Goal: Task Accomplishment & Management: Complete application form

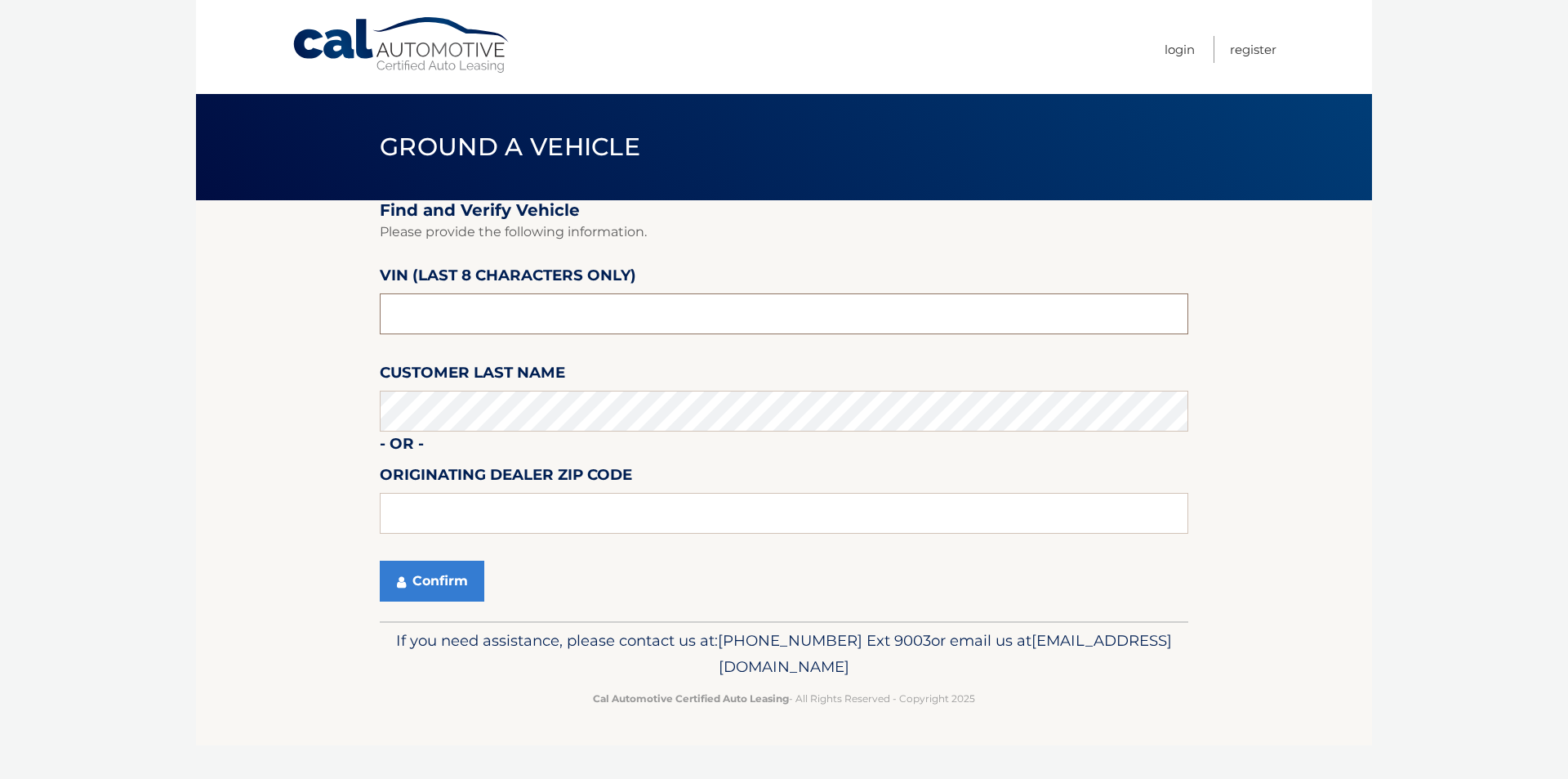
click at [464, 320] on input "text" at bounding box center [784, 313] width 809 height 41
type input "1C521194"
click at [491, 505] on input "text" at bounding box center [784, 513] width 809 height 41
type input "33327"
click at [438, 584] on button "Confirm" at bounding box center [432, 581] width 104 height 41
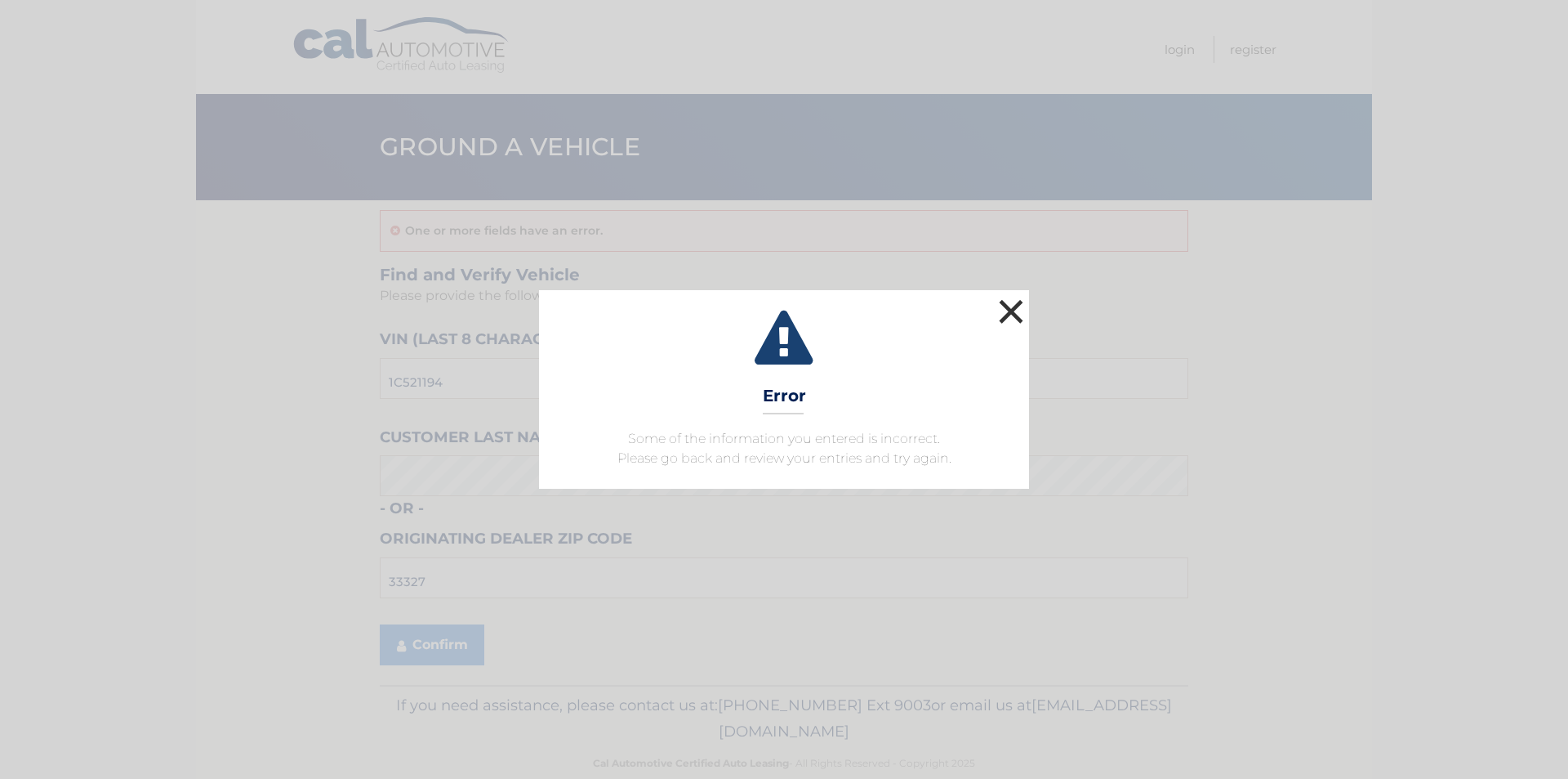
click at [1009, 317] on button "×" at bounding box center [1011, 311] width 33 height 33
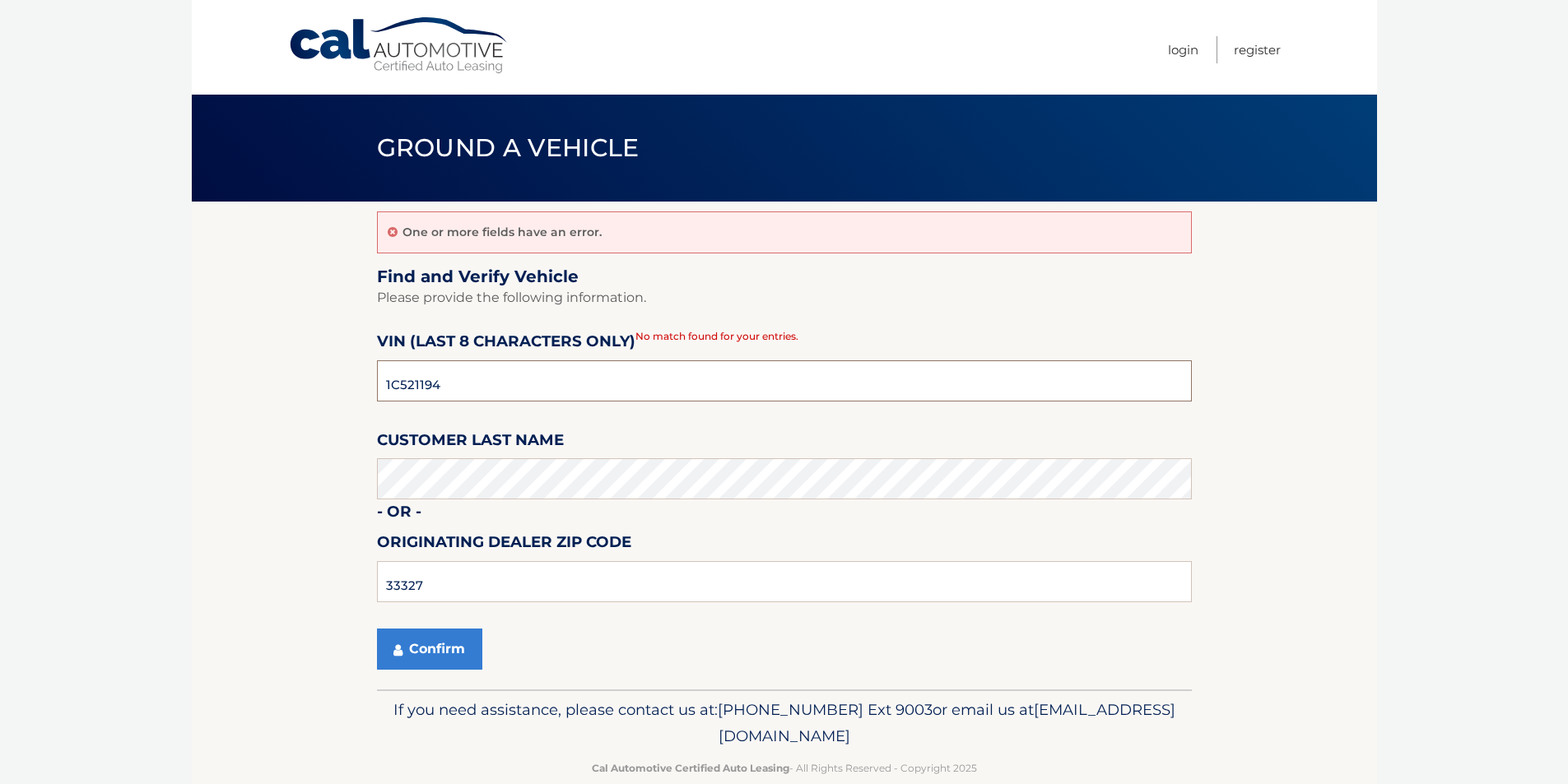
click at [663, 379] on input "1C521194" at bounding box center [784, 381] width 815 height 41
drag, startPoint x: 652, startPoint y: 377, endPoint x: -61, endPoint y: 431, distance: 715.0
click at [0, 431] on html "Cal Automotive Menu Login Register Ground a Vehicle" at bounding box center [784, 392] width 1568 height 784
type input "IC521194"
click at [316, 436] on section "One or more fields have an error. Find and Verify Vehicle Please provide the fo…" at bounding box center [784, 445] width 1186 height 488
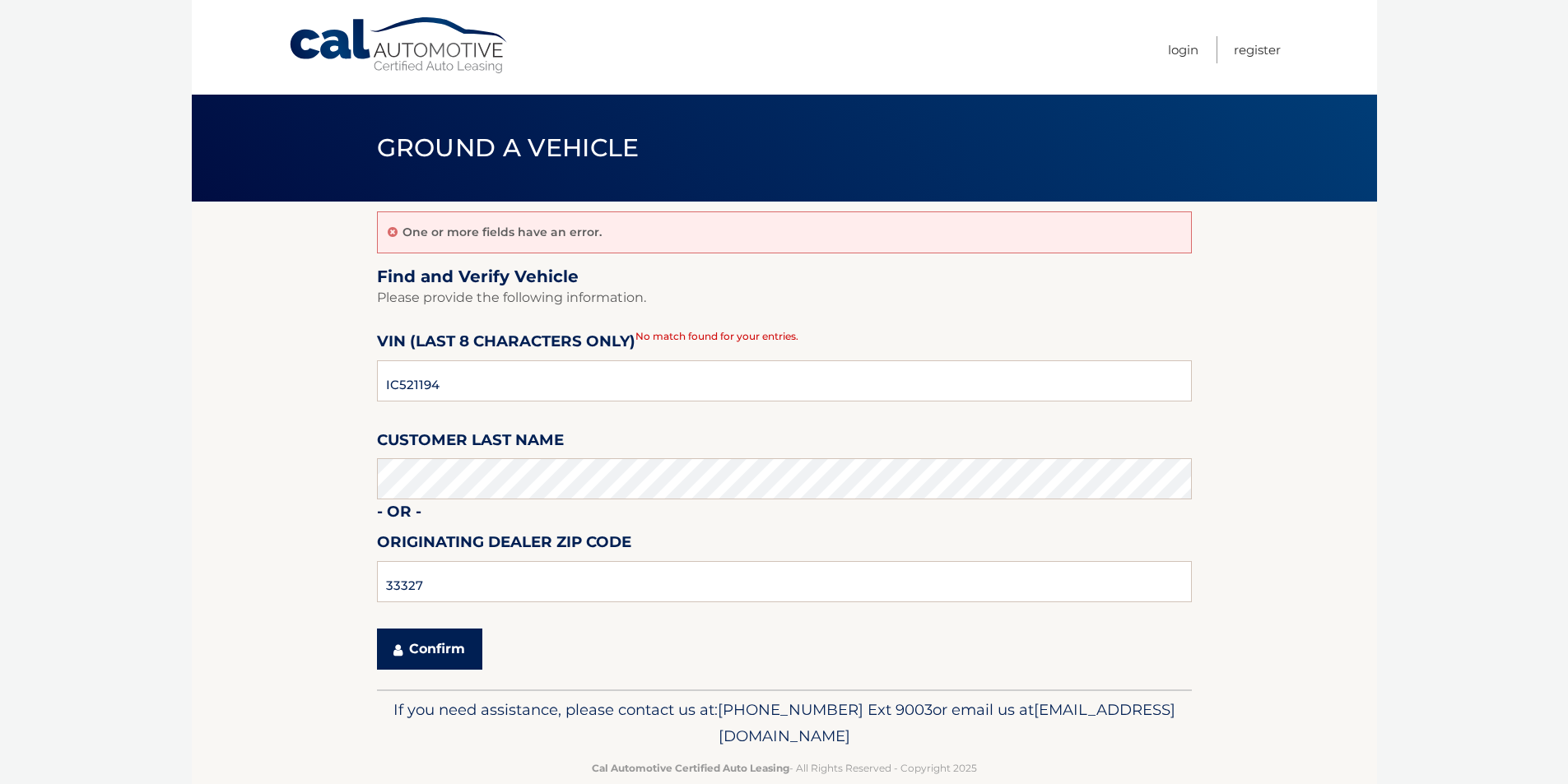
click at [439, 651] on button "Confirm" at bounding box center [429, 649] width 105 height 41
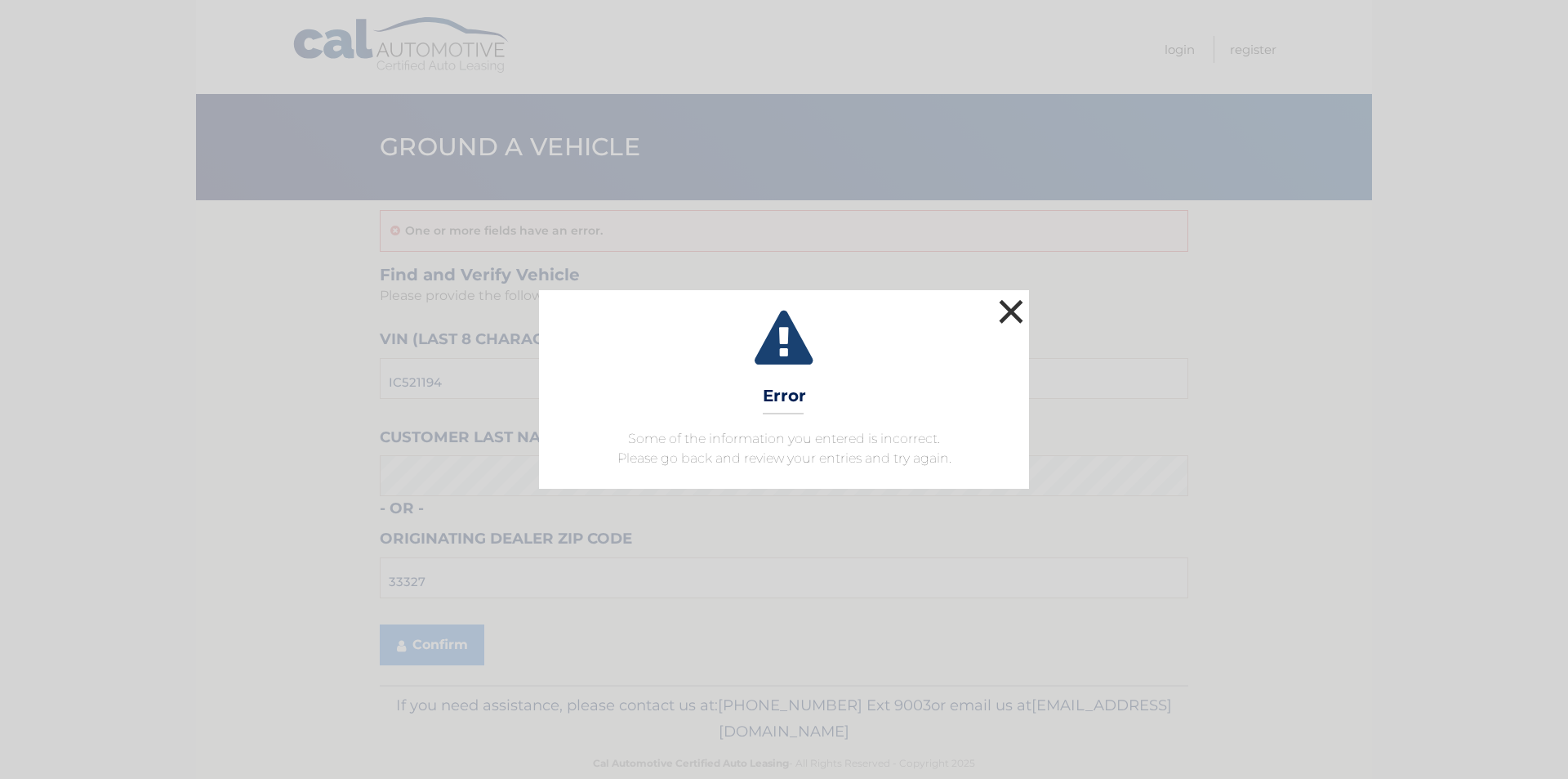
drag, startPoint x: 1003, startPoint y: 317, endPoint x: 959, endPoint y: 341, distance: 50.1
click at [1004, 317] on button "×" at bounding box center [1011, 311] width 33 height 33
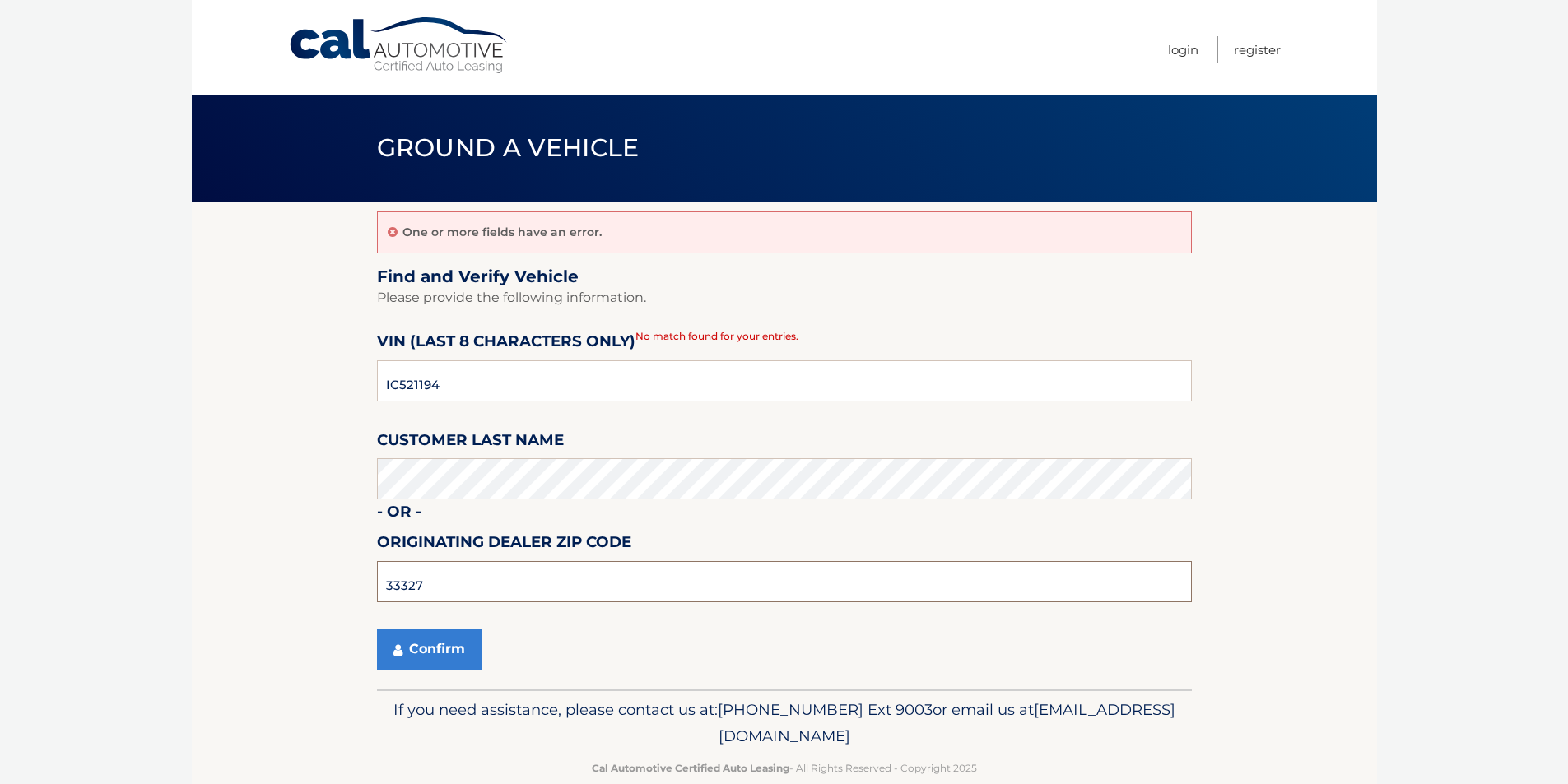
drag, startPoint x: 493, startPoint y: 566, endPoint x: 250, endPoint y: 526, distance: 246.3
click at [302, 550] on section "One or more fields have an error. Find and Verify Vehicle Please provide the fo…" at bounding box center [784, 445] width 1186 height 488
click at [377, 628] on button "Confirm" at bounding box center [429, 649] width 105 height 41
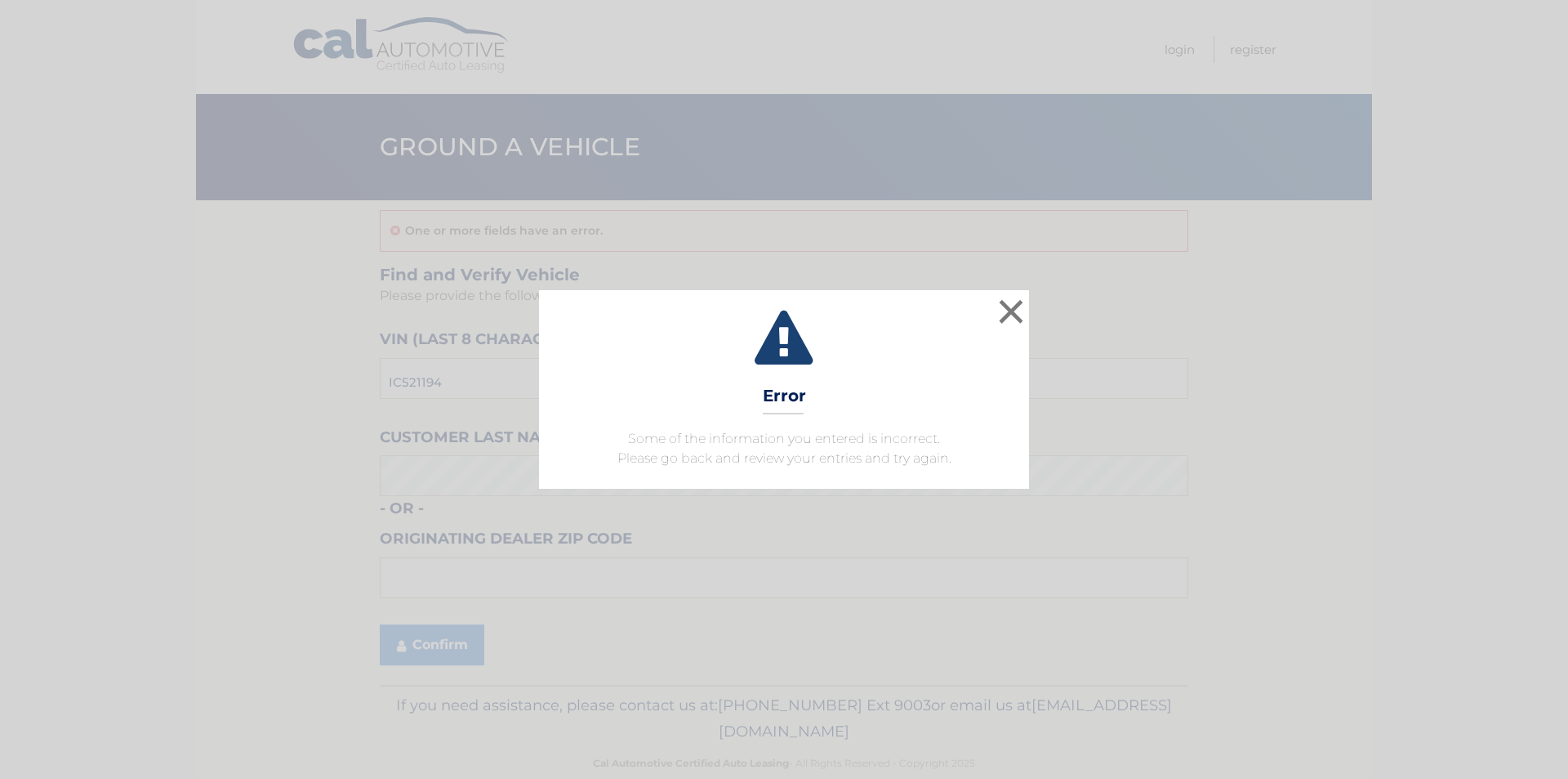
click at [437, 635] on div "× Error Some of the information you entered is incorrect. Please go back and re…" at bounding box center [784, 389] width 1568 height 779
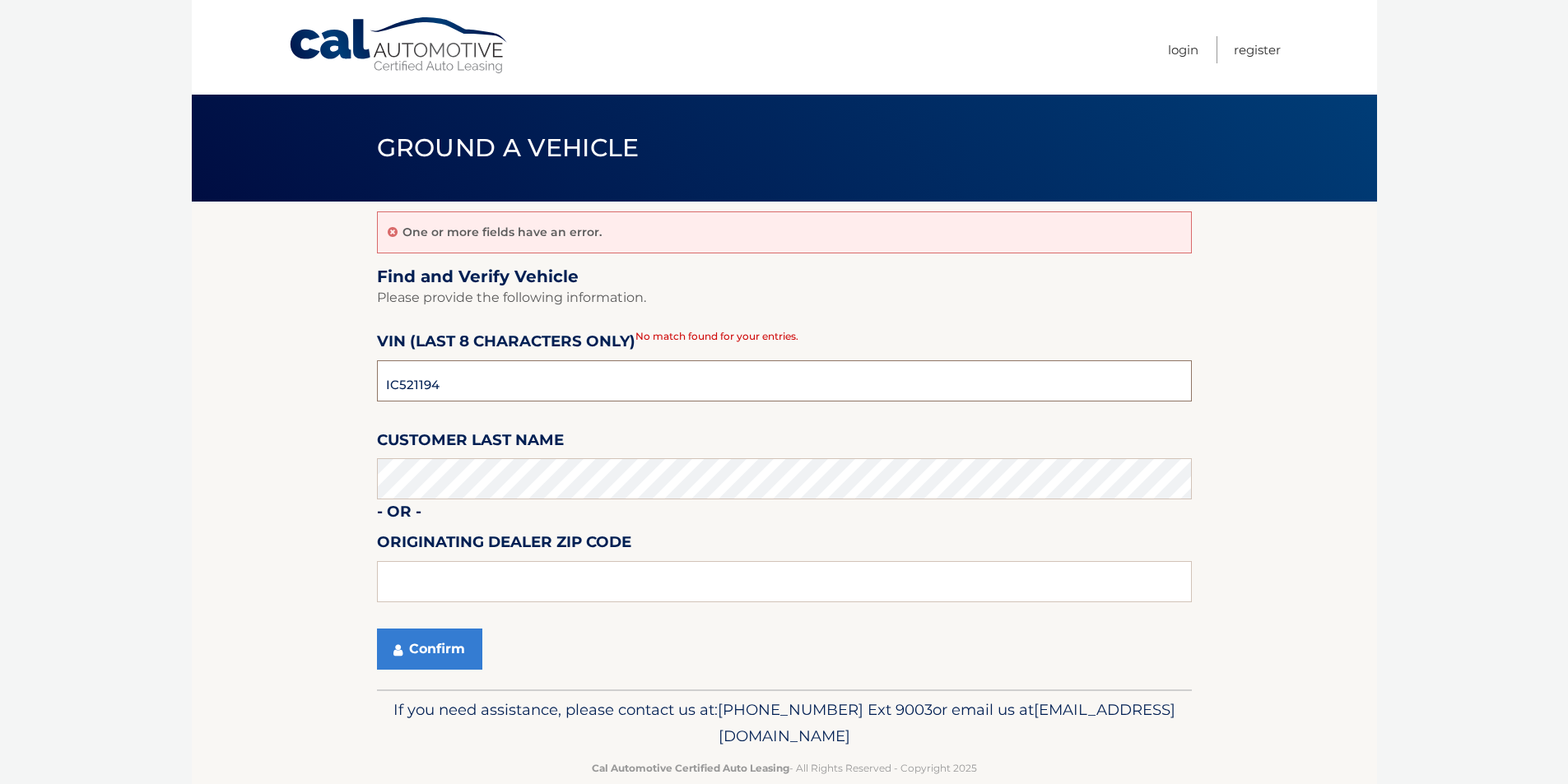
click at [388, 381] on input "IC521194" at bounding box center [784, 381] width 815 height 41
type input "1C521194"
click at [463, 633] on button "Confirm" at bounding box center [429, 649] width 105 height 41
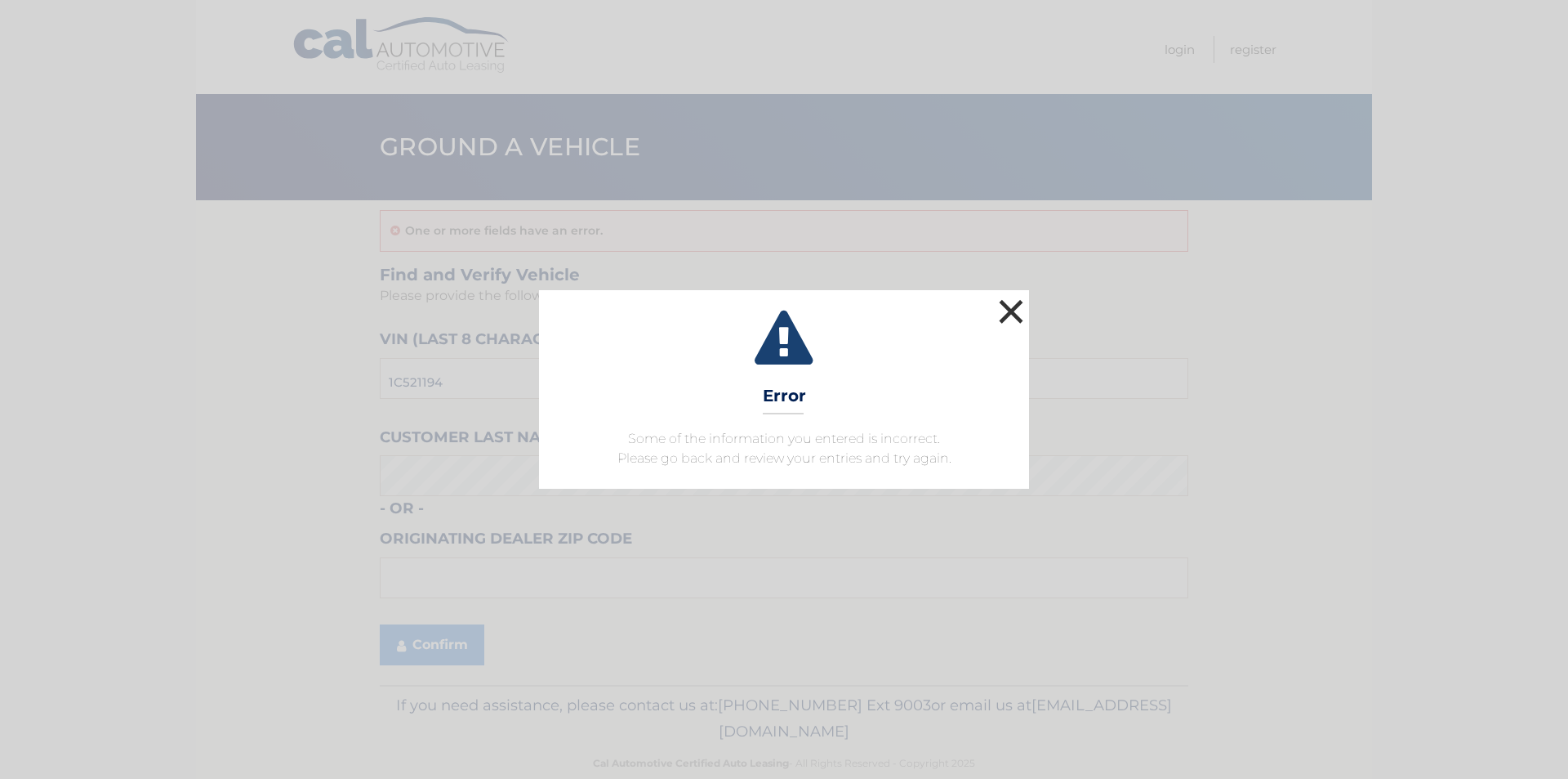
click at [1015, 314] on button "×" at bounding box center [1011, 311] width 33 height 33
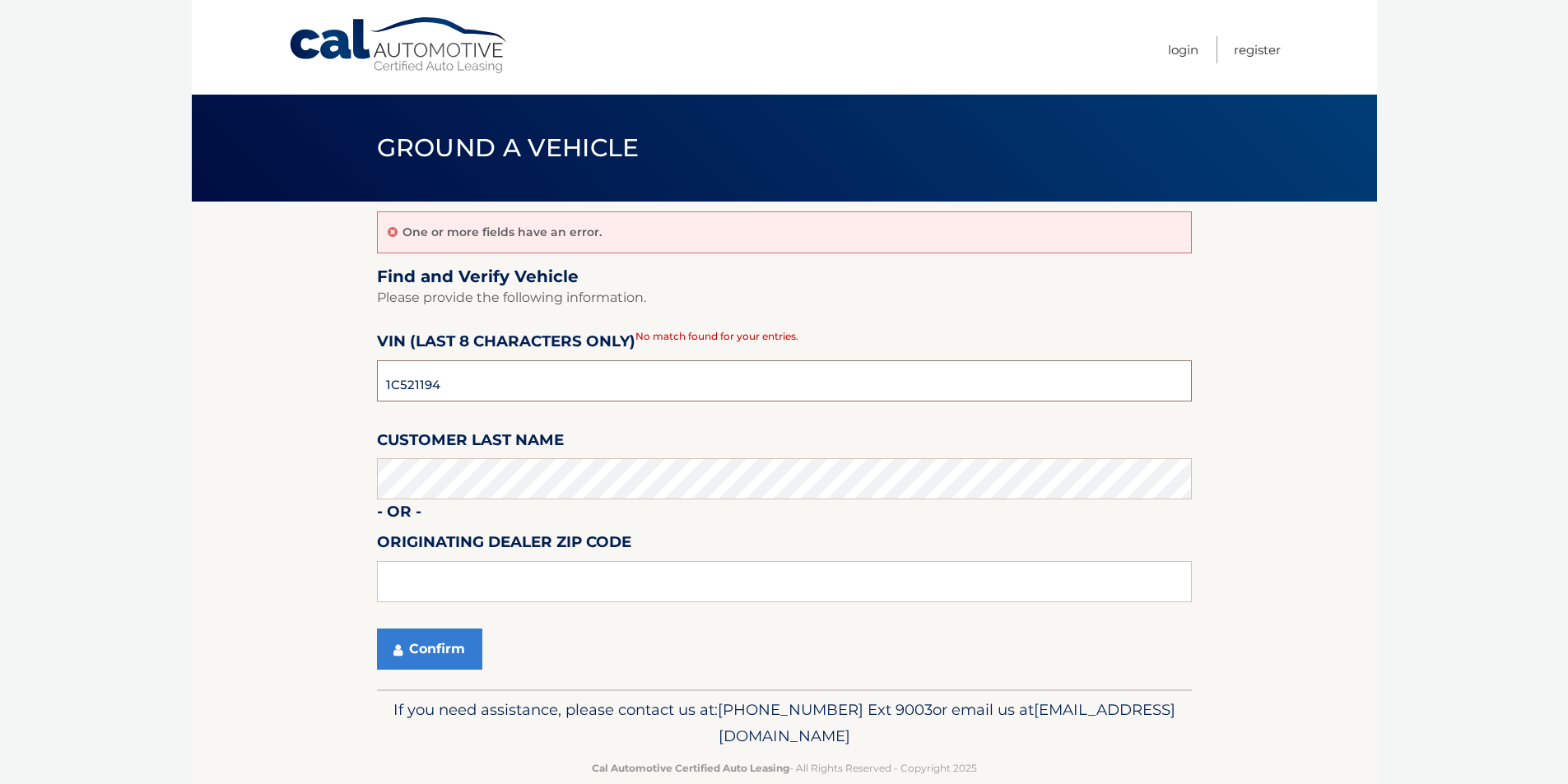
drag, startPoint x: 505, startPoint y: 388, endPoint x: 67, endPoint y: 376, distance: 438.2
click at [140, 376] on body "Cal Automotive Menu Login Register Ground a Vehicle" at bounding box center [784, 392] width 1568 height 784
type input "1C521194"
click at [440, 662] on button "Confirm" at bounding box center [429, 649] width 105 height 41
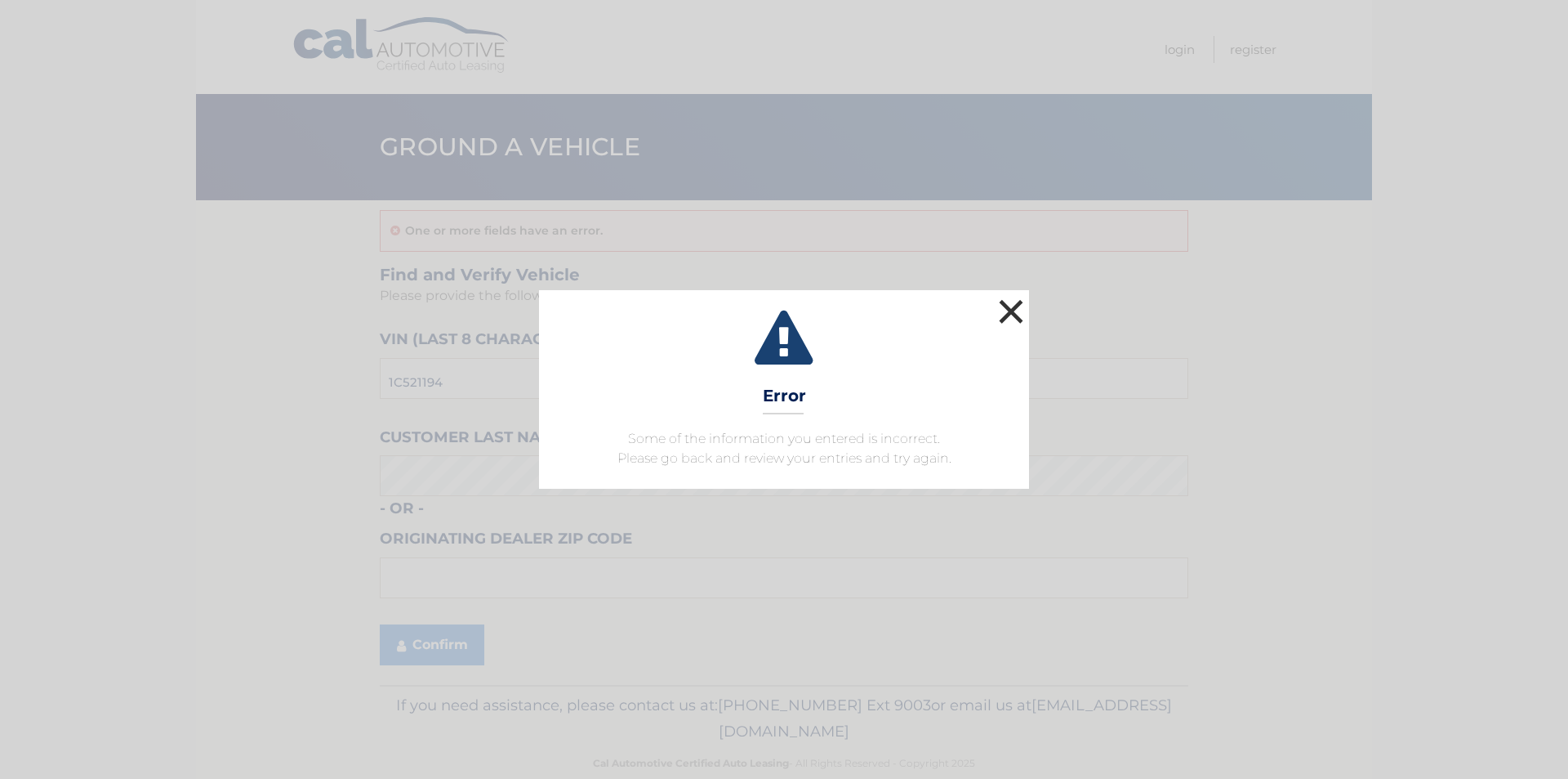
click at [1018, 313] on button "×" at bounding box center [1011, 311] width 33 height 33
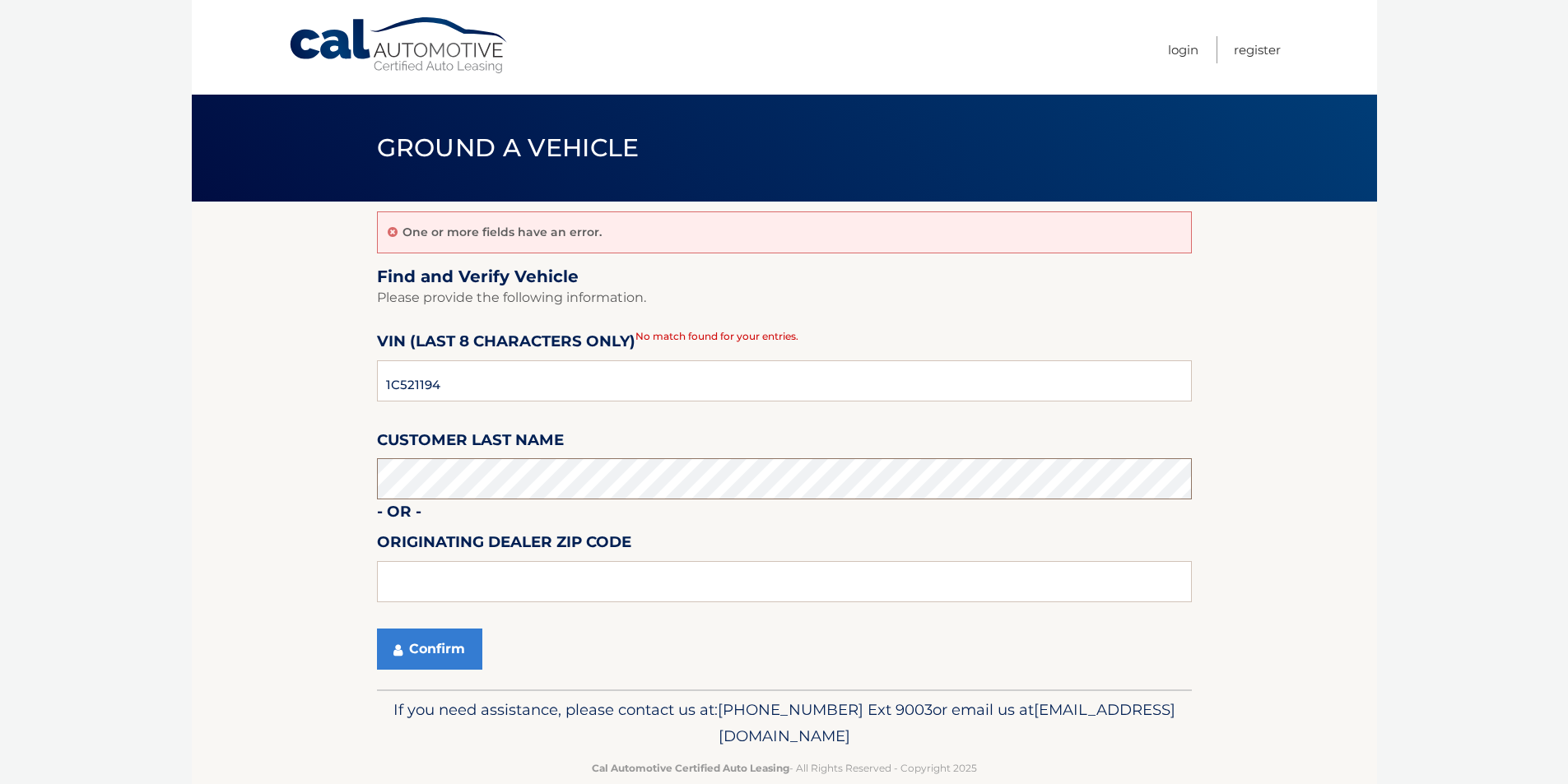
click at [160, 480] on body "Cal Automotive Menu Login Register Ground a Vehicle" at bounding box center [784, 392] width 1568 height 784
click at [434, 646] on button "Confirm" at bounding box center [429, 649] width 105 height 41
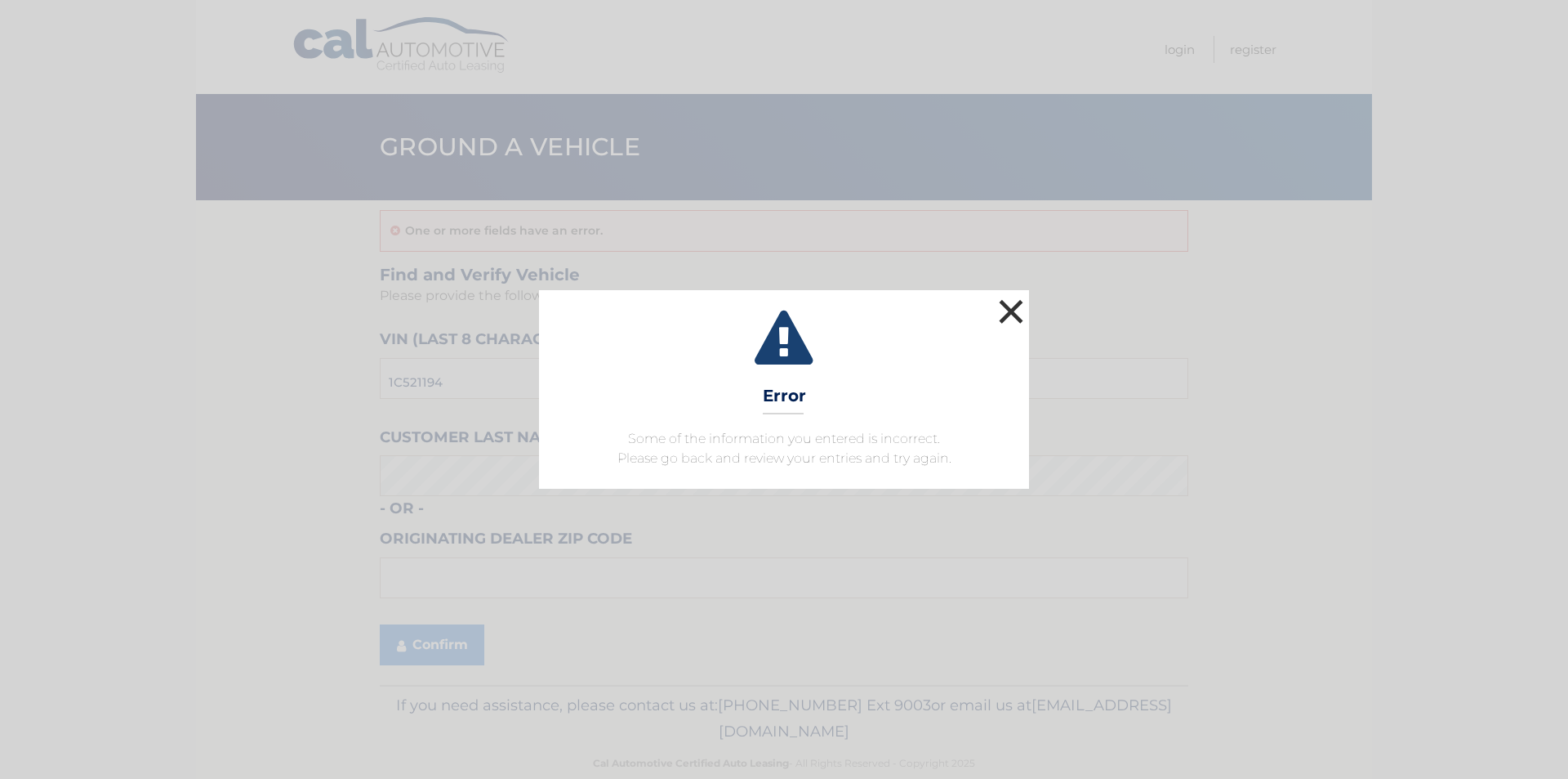
click at [1023, 318] on button "×" at bounding box center [1011, 311] width 33 height 33
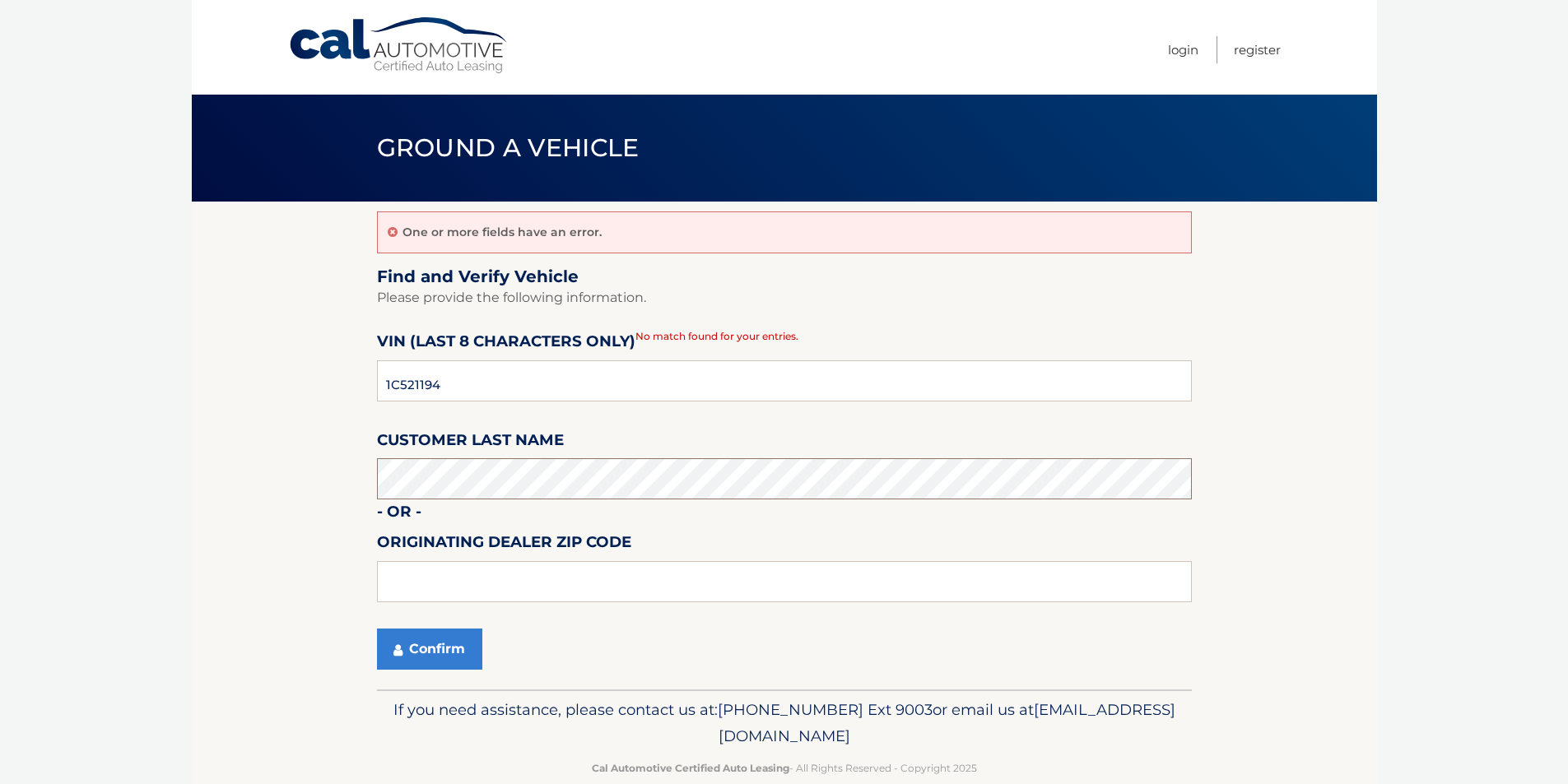
click at [986, 392] on fieldset "Find and Verify Vehicle Please provide the following information. VIN (last 8 c…" at bounding box center [784, 478] width 815 height 424
click at [429, 663] on button "Confirm" at bounding box center [429, 649] width 105 height 41
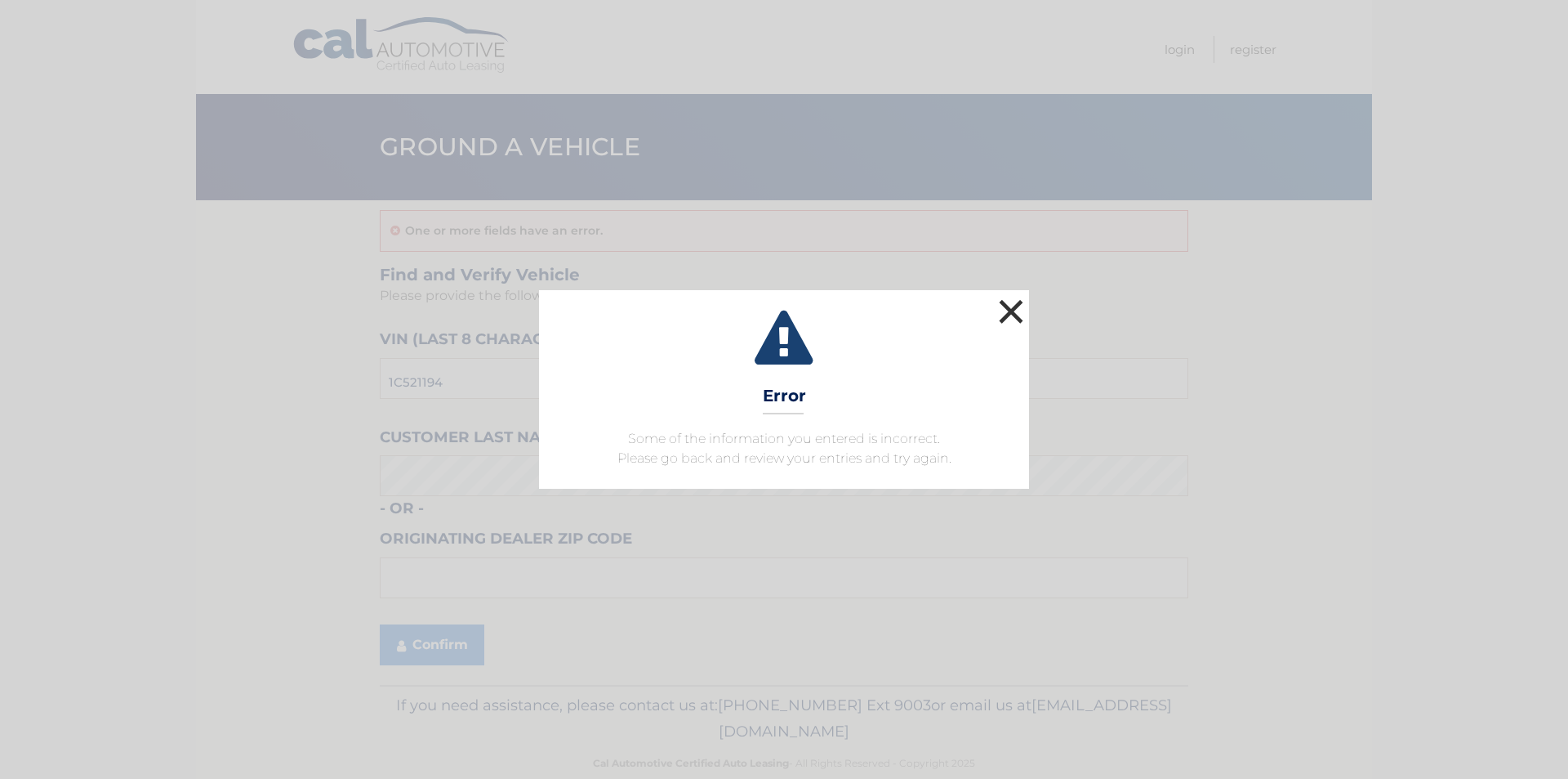
click at [1006, 300] on button "×" at bounding box center [1011, 311] width 33 height 33
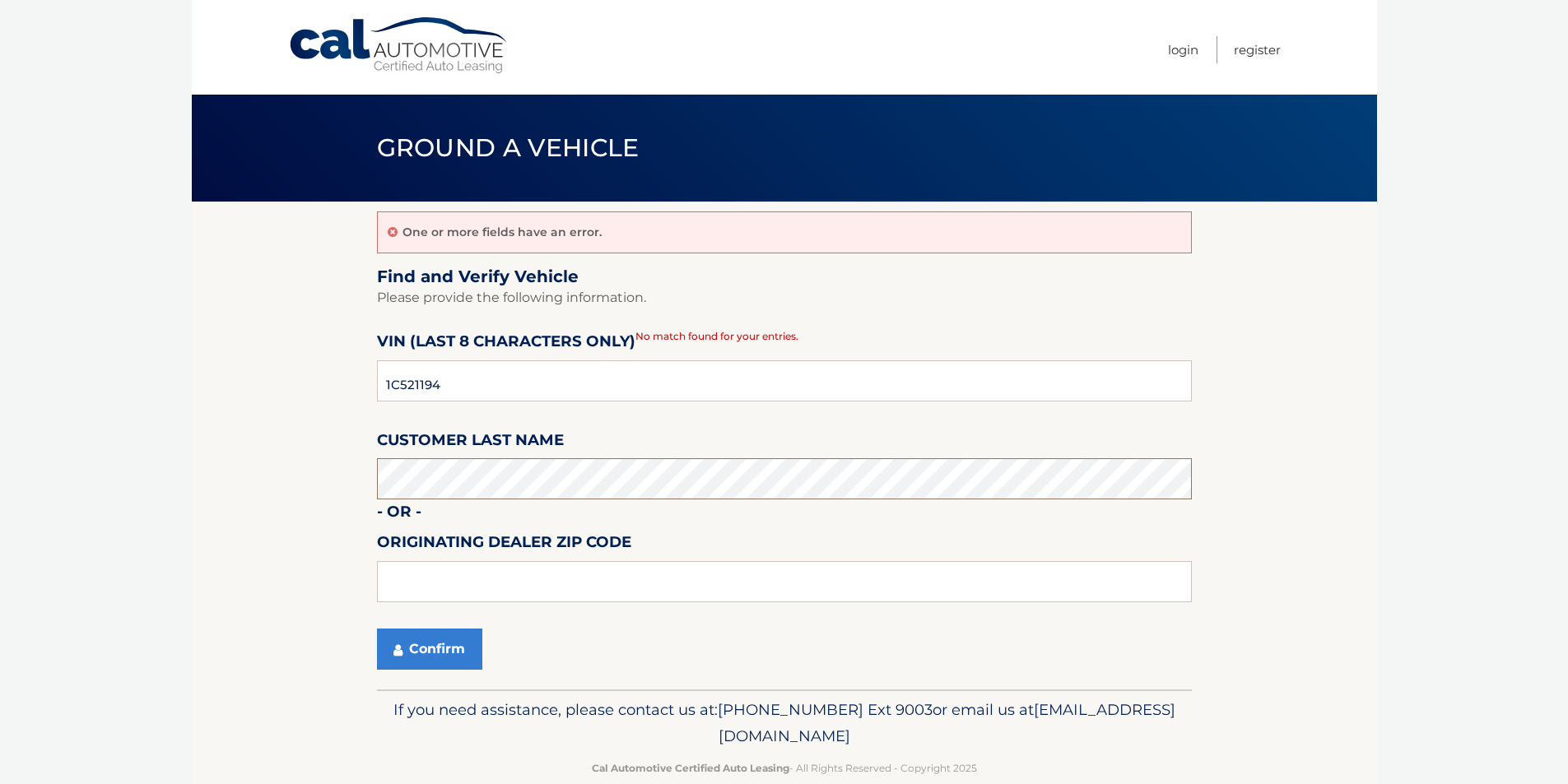
click at [30, 466] on body "Cal Automotive Menu Login Register Ground a Vehicle" at bounding box center [784, 392] width 1568 height 784
click at [432, 590] on input "text" at bounding box center [784, 581] width 815 height 41
type input "33327"
click at [442, 655] on button "Confirm" at bounding box center [429, 649] width 105 height 41
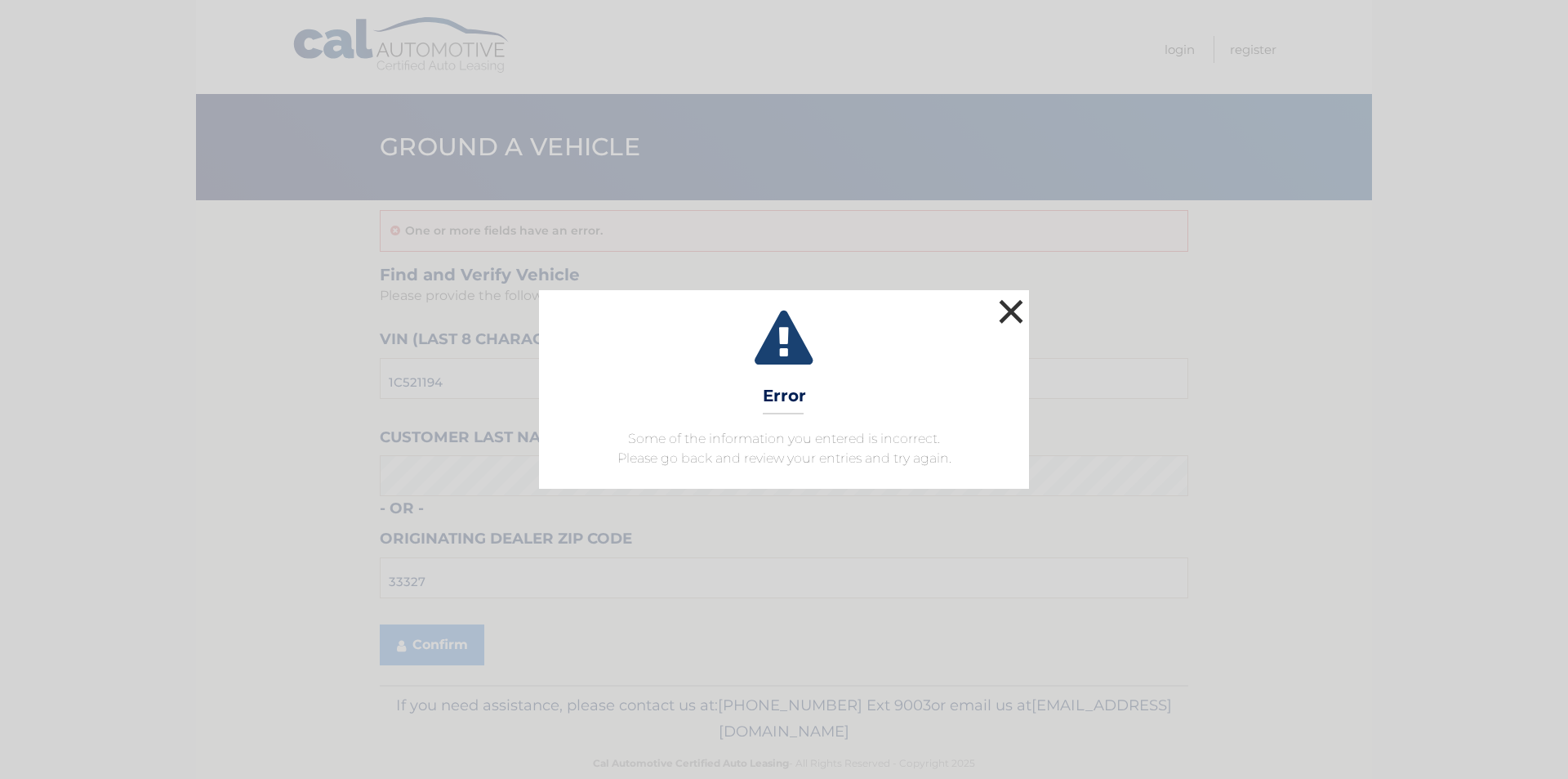
click at [1010, 306] on button "×" at bounding box center [1011, 311] width 33 height 33
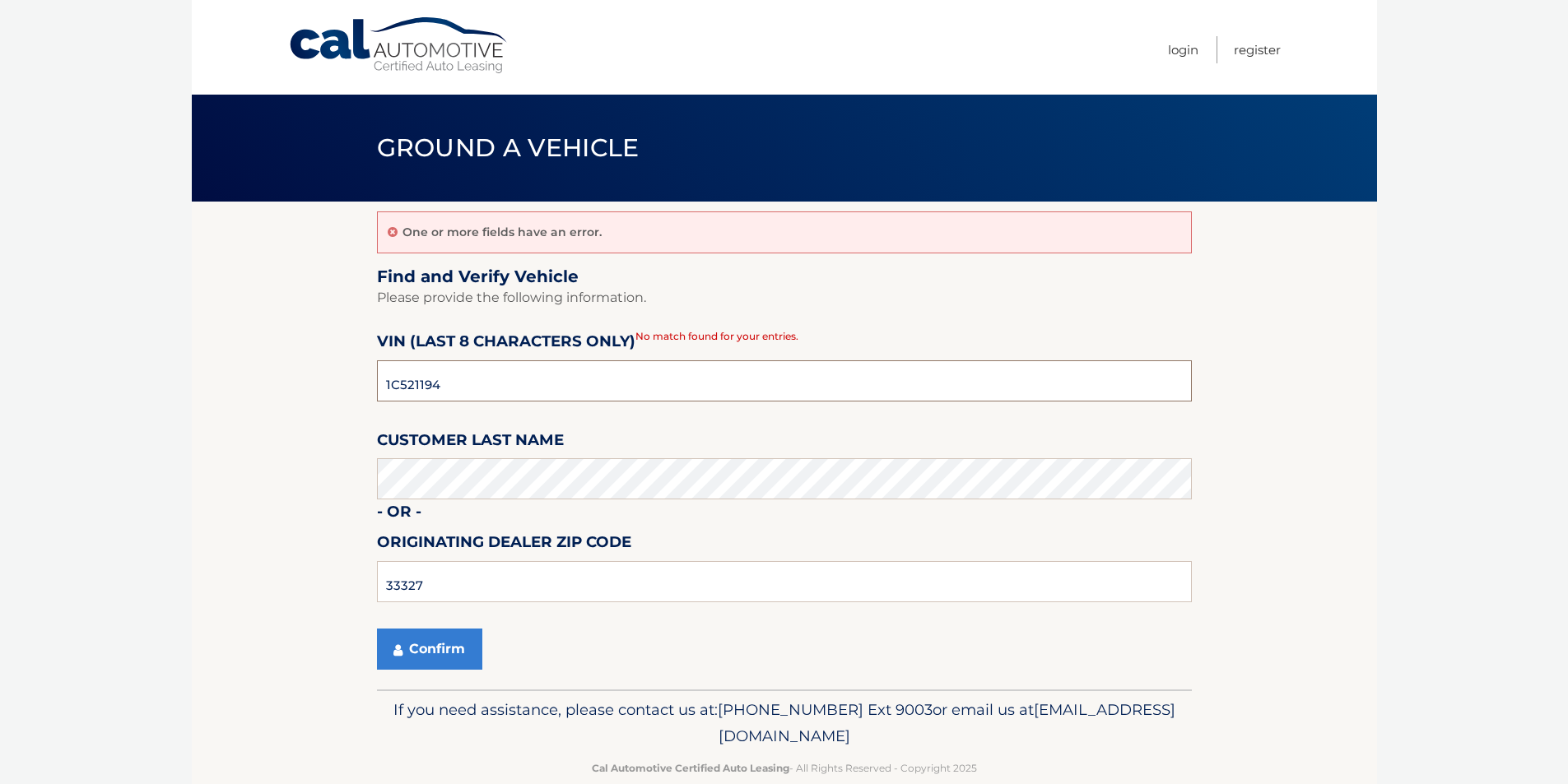
drag, startPoint x: 458, startPoint y: 377, endPoint x: 204, endPoint y: 365, distance: 254.3
click at [229, 368] on section "One or more fields have an error. Find and Verify Vehicle Please provide the fo…" at bounding box center [784, 445] width 1186 height 488
type input "PC521194"
click at [450, 645] on button "Confirm" at bounding box center [429, 649] width 105 height 41
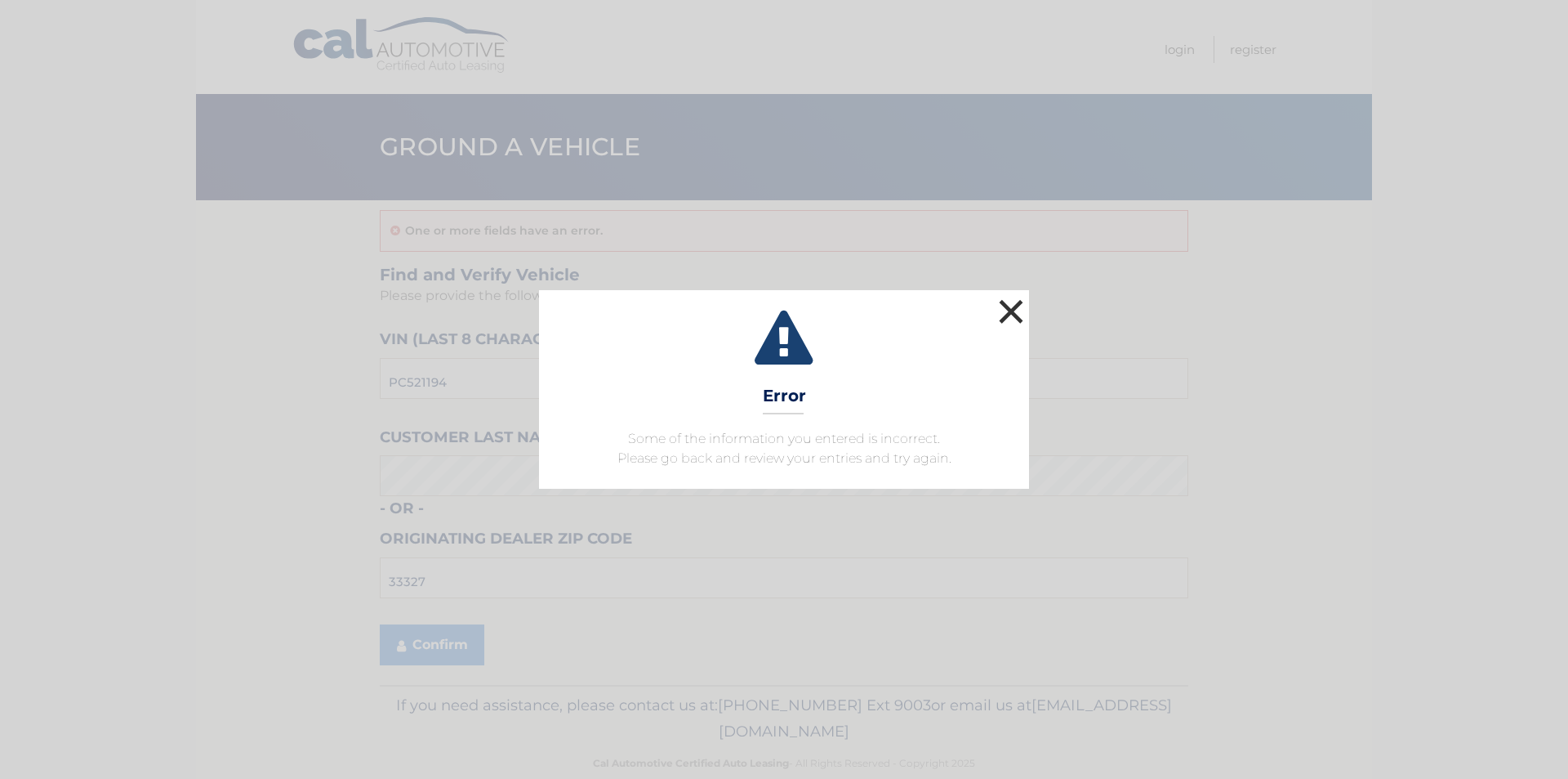
click at [1017, 310] on button "×" at bounding box center [1011, 311] width 33 height 33
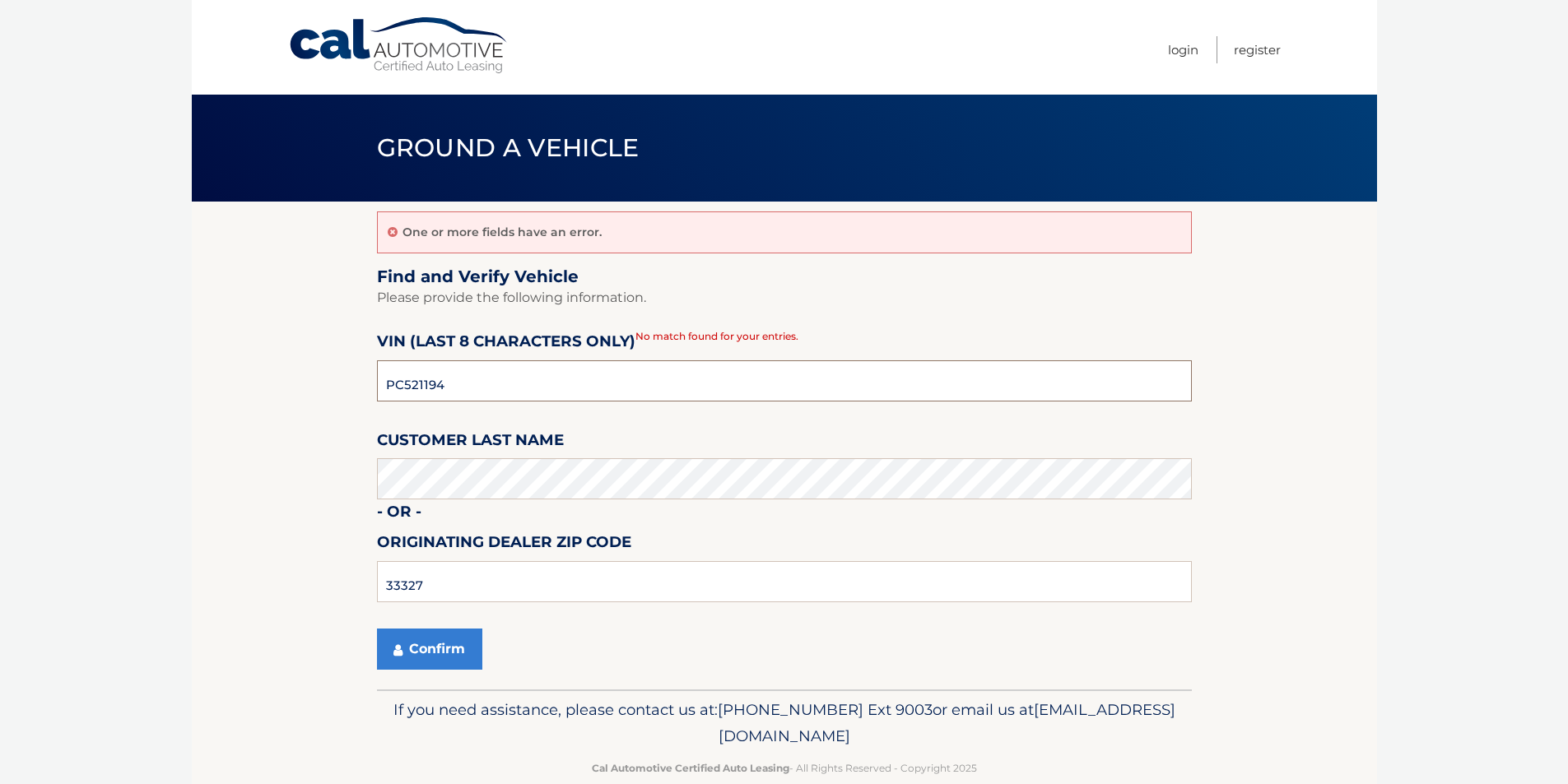
drag, startPoint x: 389, startPoint y: 383, endPoint x: 295, endPoint y: 376, distance: 94.3
click at [311, 379] on section "One or more fields have an error. Find and Verify Vehicle Please provide the fo…" at bounding box center [784, 445] width 1186 height 488
drag, startPoint x: 441, startPoint y: 372, endPoint x: 252, endPoint y: 348, distance: 190.5
click at [300, 360] on section "One or more fields have an error. Find and Verify Vehicle Please provide the fo…" at bounding box center [784, 445] width 1186 height 488
type input "P*******"
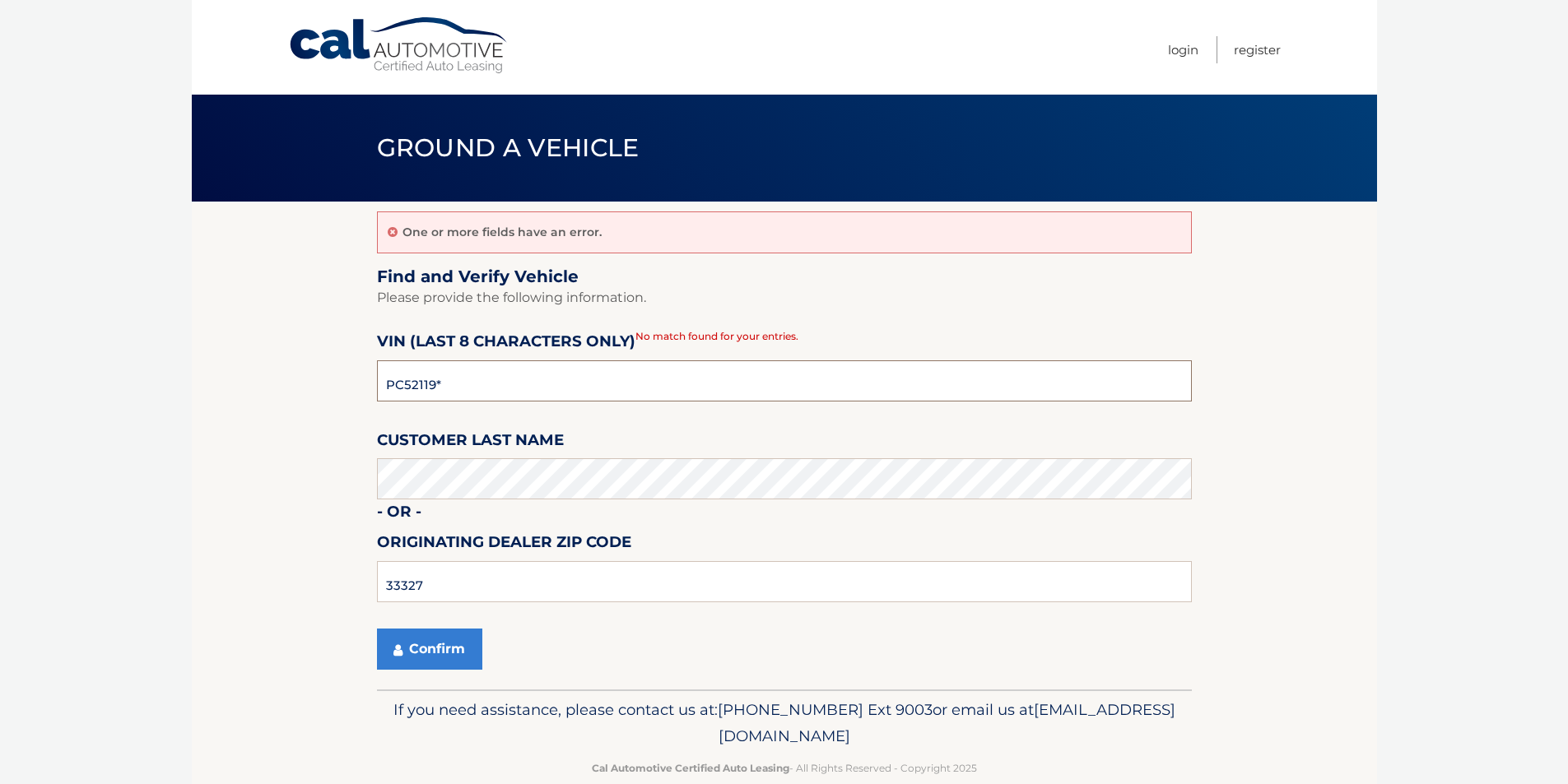
type input "PC521194"
click at [436, 661] on button "Confirm" at bounding box center [429, 649] width 105 height 41
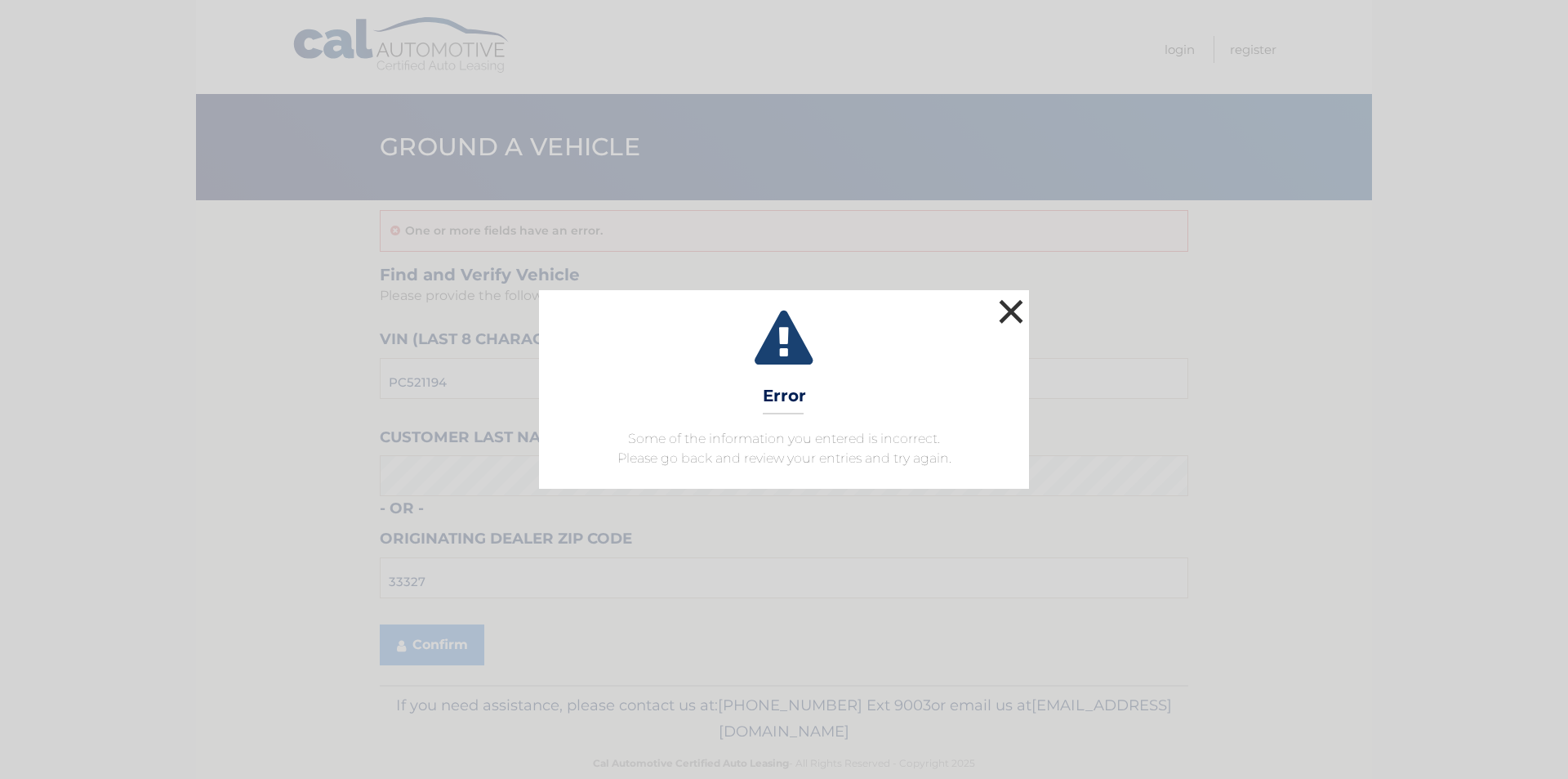
click at [1010, 327] on button "×" at bounding box center [1011, 311] width 33 height 33
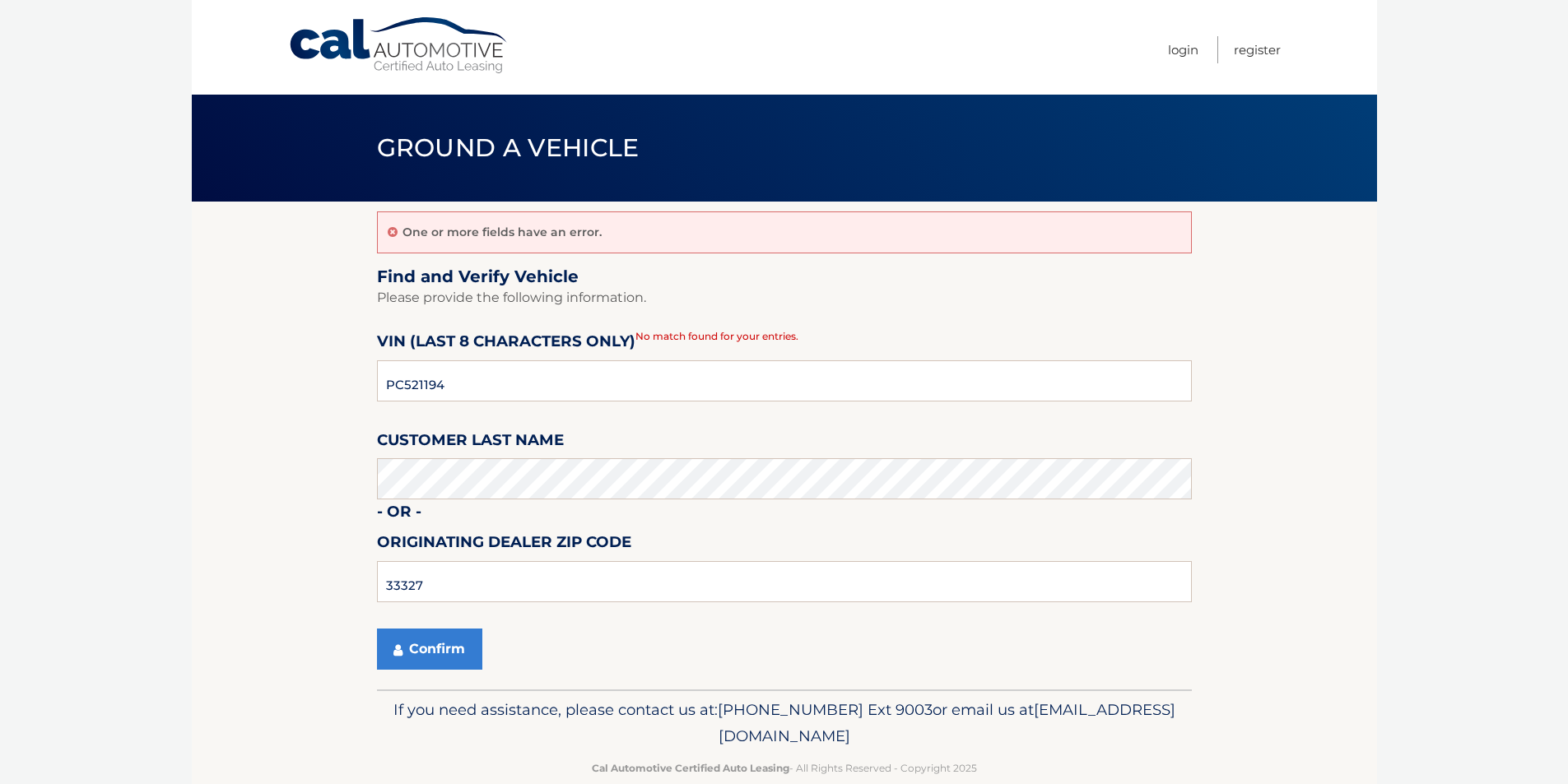
click at [398, 54] on link "Cal Automotive" at bounding box center [399, 45] width 223 height 58
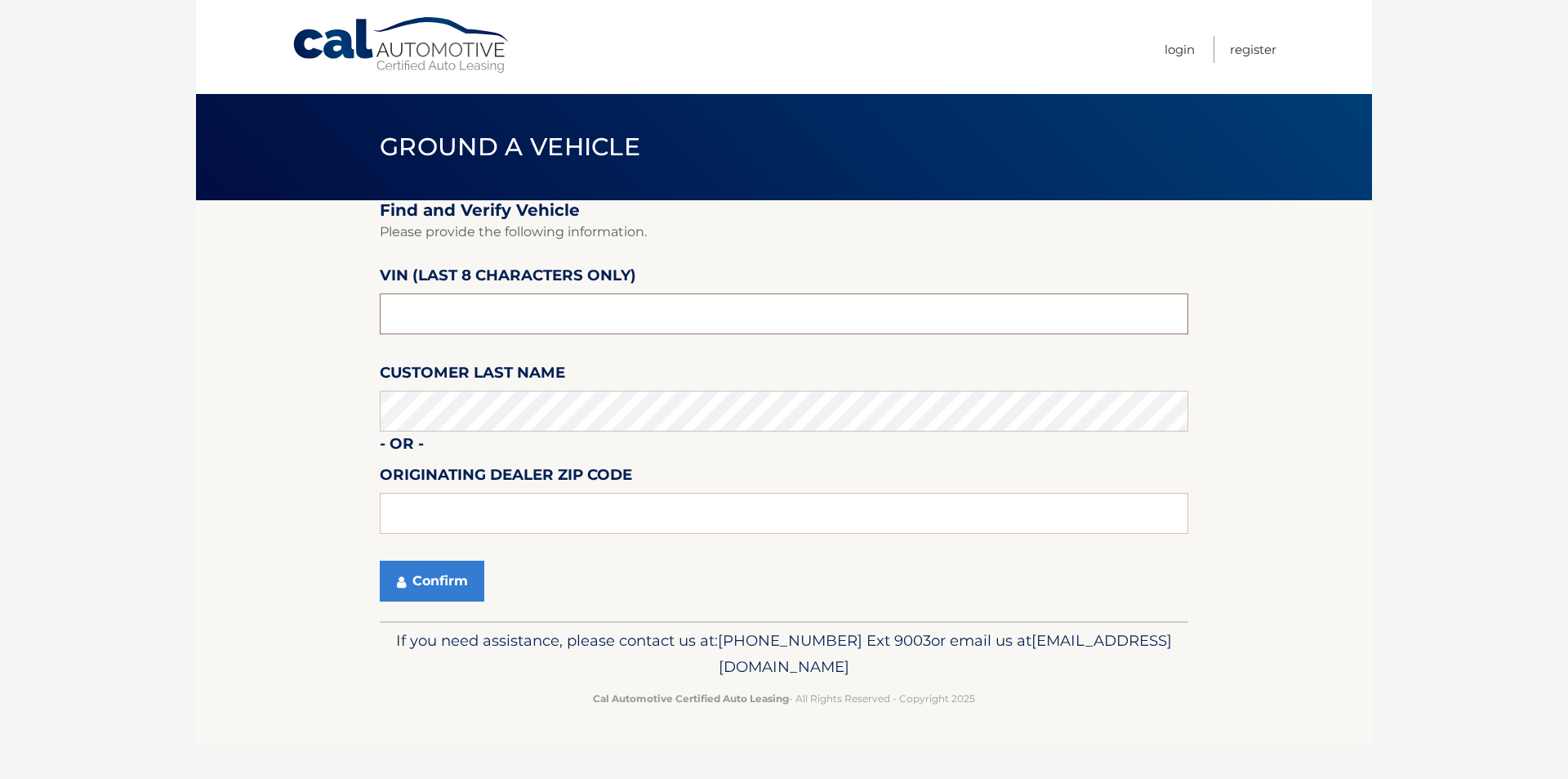
click at [505, 308] on input "text" at bounding box center [784, 313] width 809 height 41
drag, startPoint x: 501, startPoint y: 311, endPoint x: 283, endPoint y: 308, distance: 218.0
click at [285, 308] on section "Find and Verify Vehicle Please provide the following information. VIN (last 8 c…" at bounding box center [784, 410] width 1177 height 421
drag, startPoint x: 490, startPoint y: 313, endPoint x: 128, endPoint y: 323, distance: 362.1
click at [137, 323] on body "Cal Automotive Menu Login Register Ground a Vehicle" at bounding box center [784, 389] width 1568 height 779
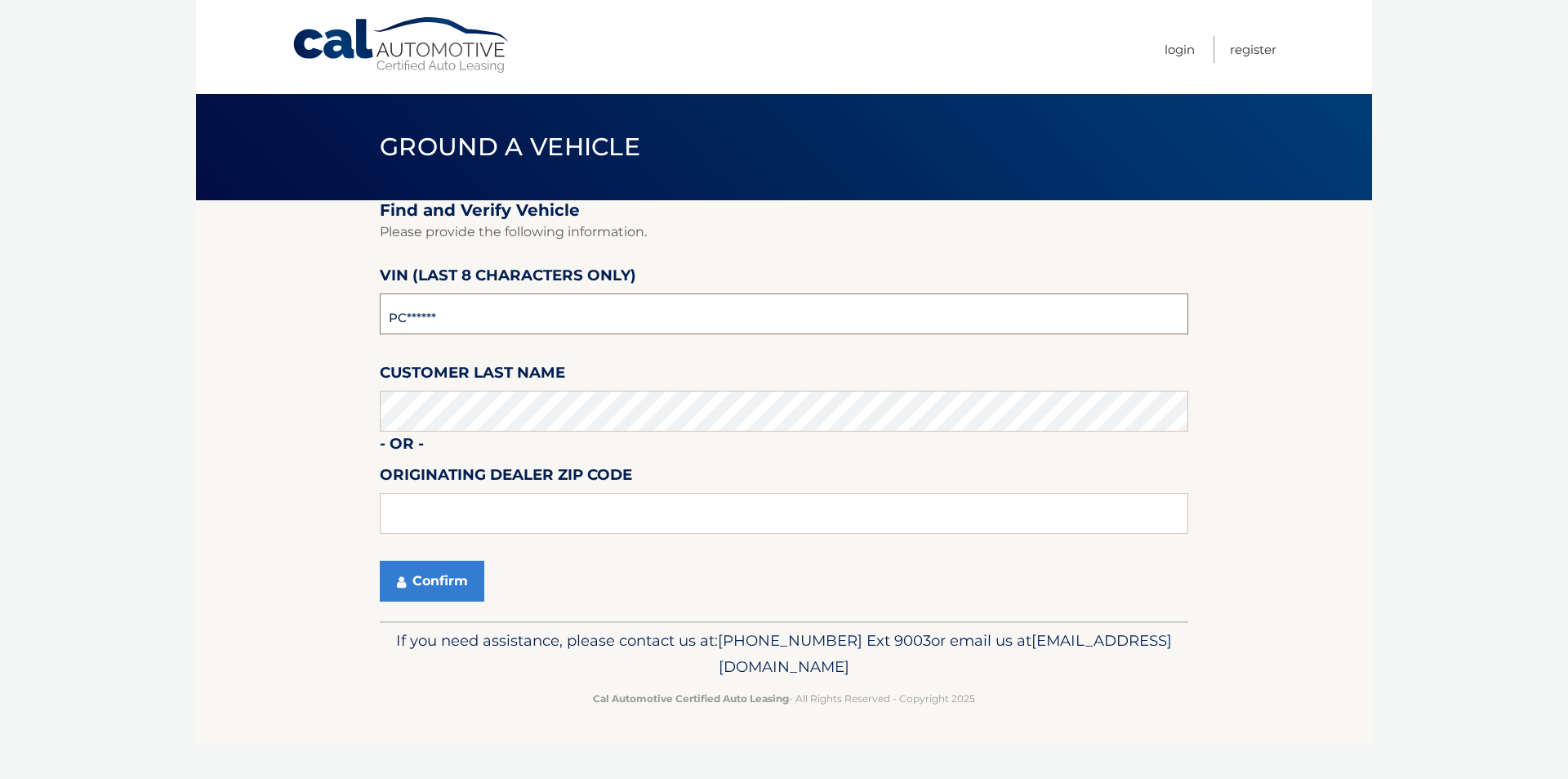
type input "P*******"
click at [541, 318] on input "text" at bounding box center [784, 313] width 809 height 41
type input "PC521194"
click at [500, 527] on input "text" at bounding box center [784, 513] width 809 height 41
type input "33327"
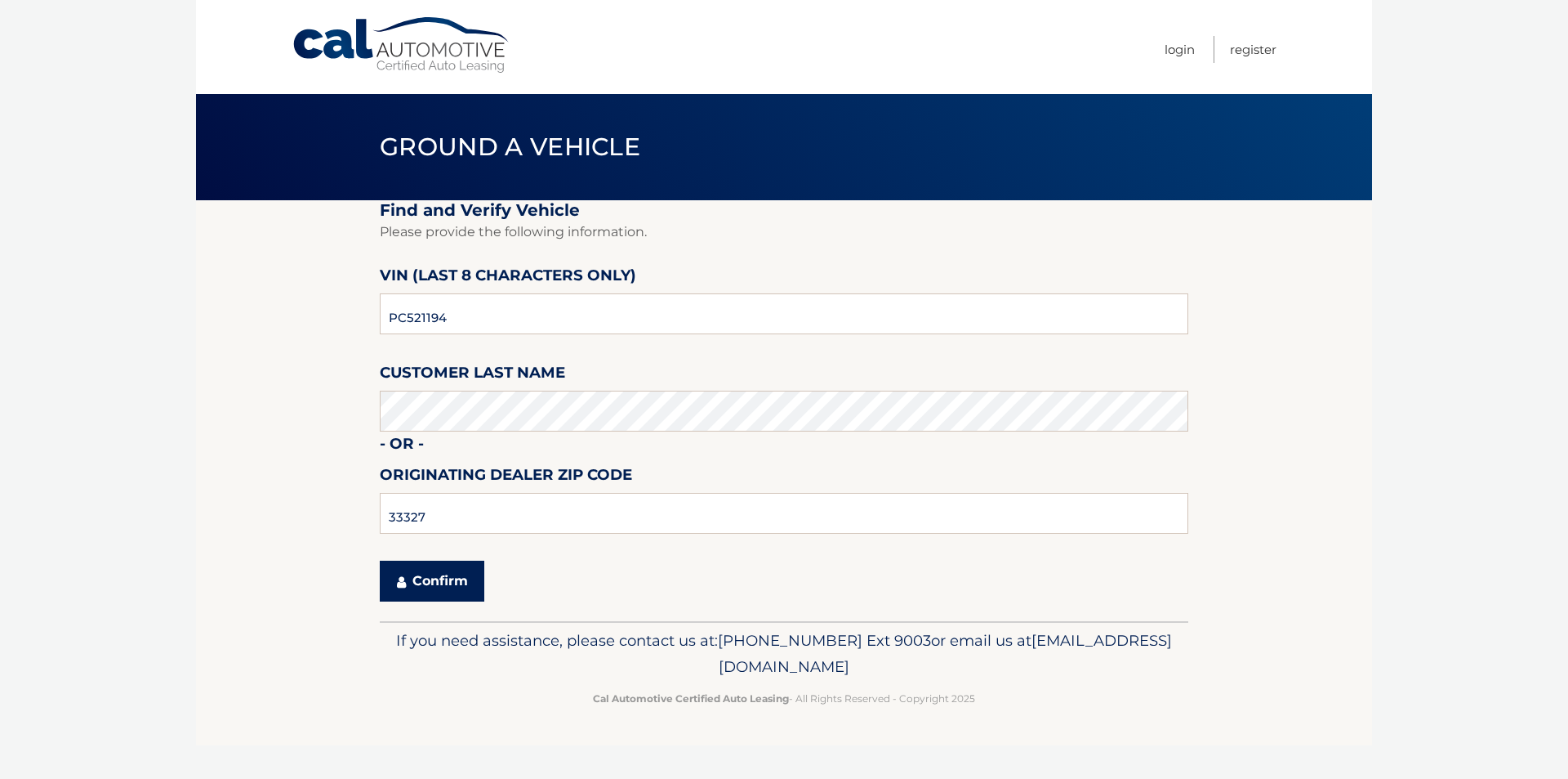
click at [446, 584] on button "Confirm" at bounding box center [432, 581] width 104 height 41
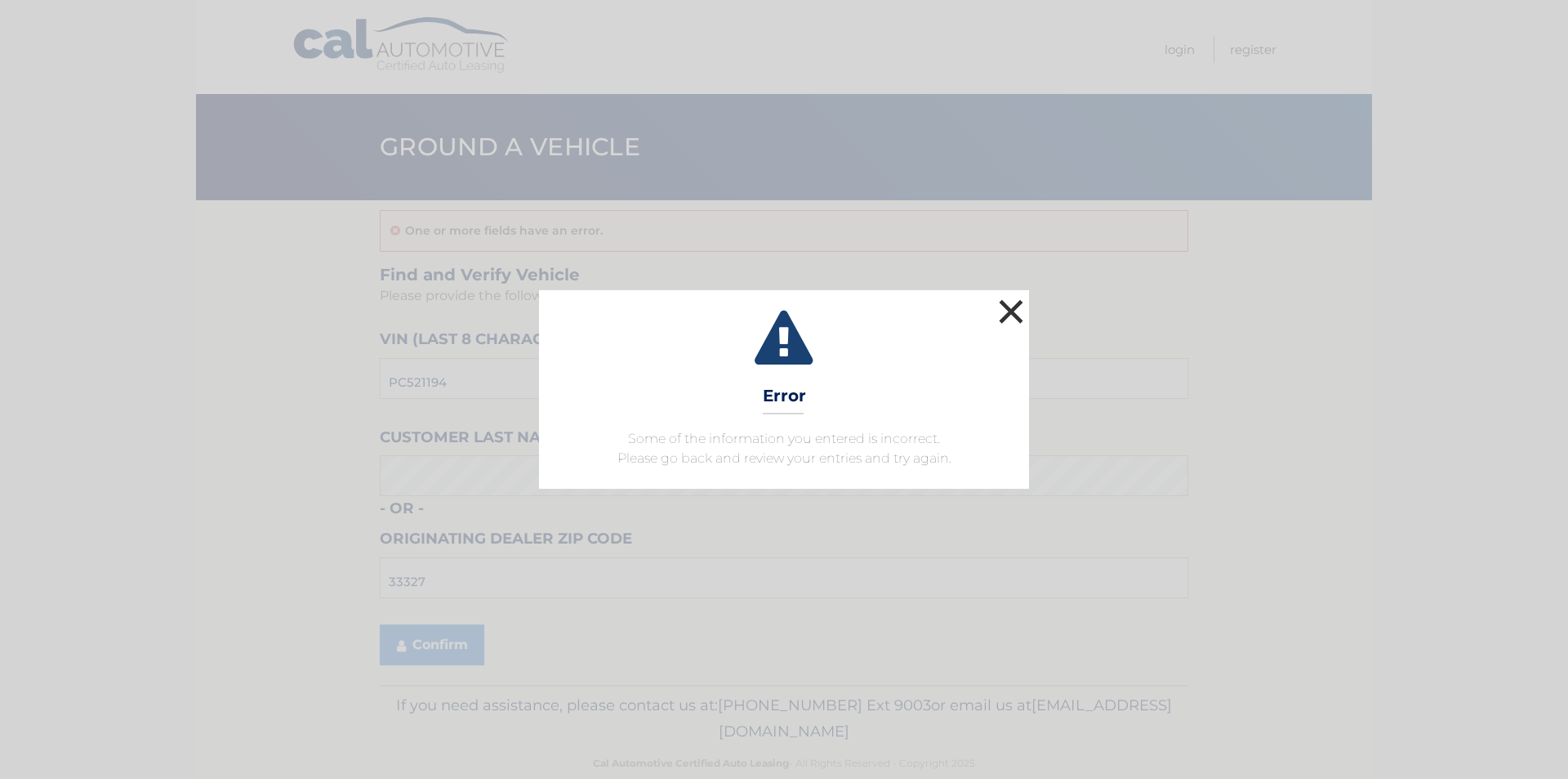
click at [1008, 315] on button "×" at bounding box center [1011, 311] width 33 height 33
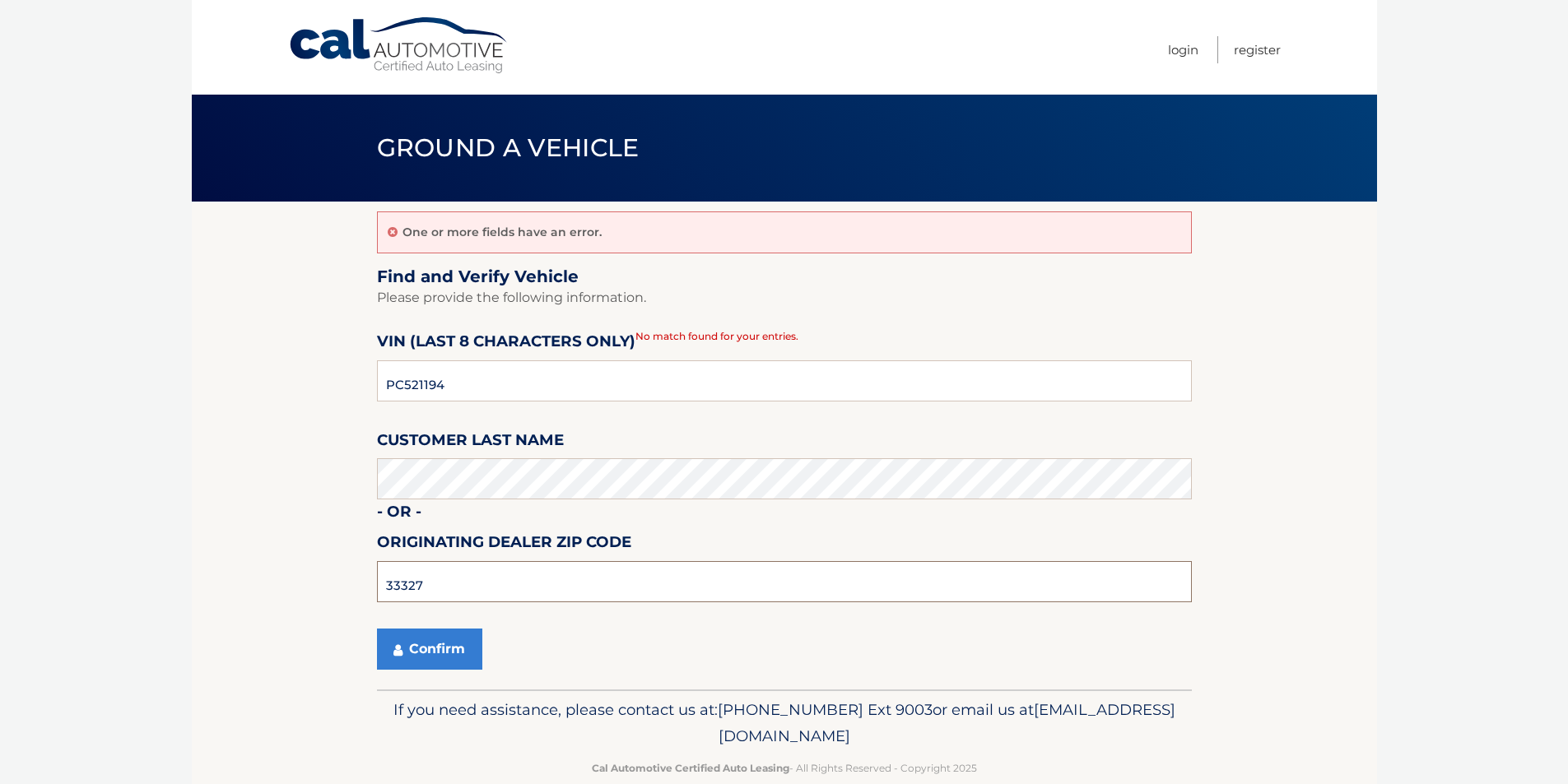
drag, startPoint x: 427, startPoint y: 584, endPoint x: 340, endPoint y: 545, distance: 95.3
click at [340, 545] on section "One or more fields have an error. Find and Verify Vehicle Please provide the fo…" at bounding box center [784, 445] width 1186 height 488
drag, startPoint x: 443, startPoint y: 583, endPoint x: 53, endPoint y: 561, distance: 390.6
click at [234, 585] on section "One or more fields have an error. Find and Verify Vehicle Please provide the fo…" at bounding box center [784, 445] width 1186 height 488
type input "3"
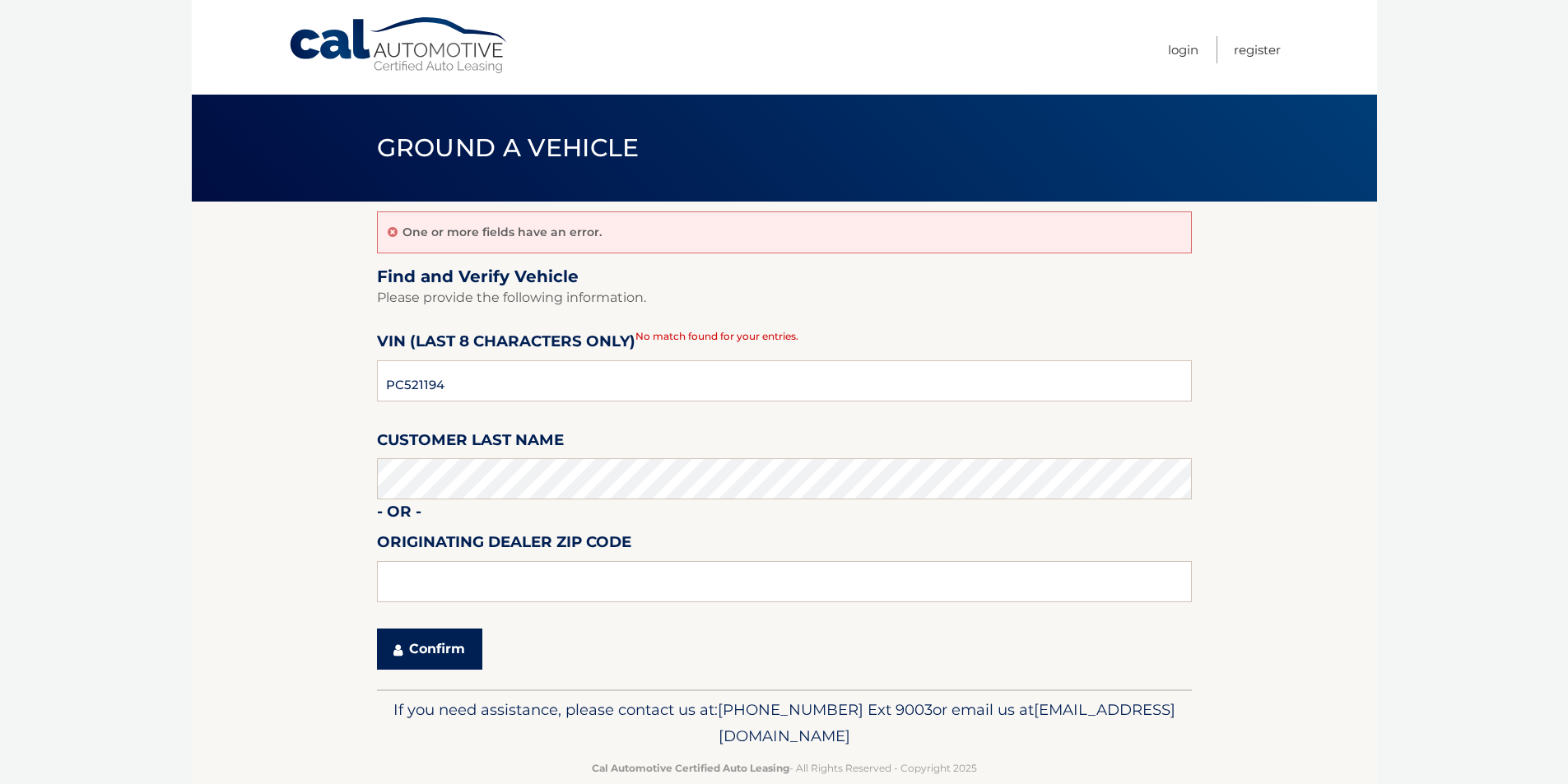
click at [426, 658] on button "Confirm" at bounding box center [429, 649] width 105 height 41
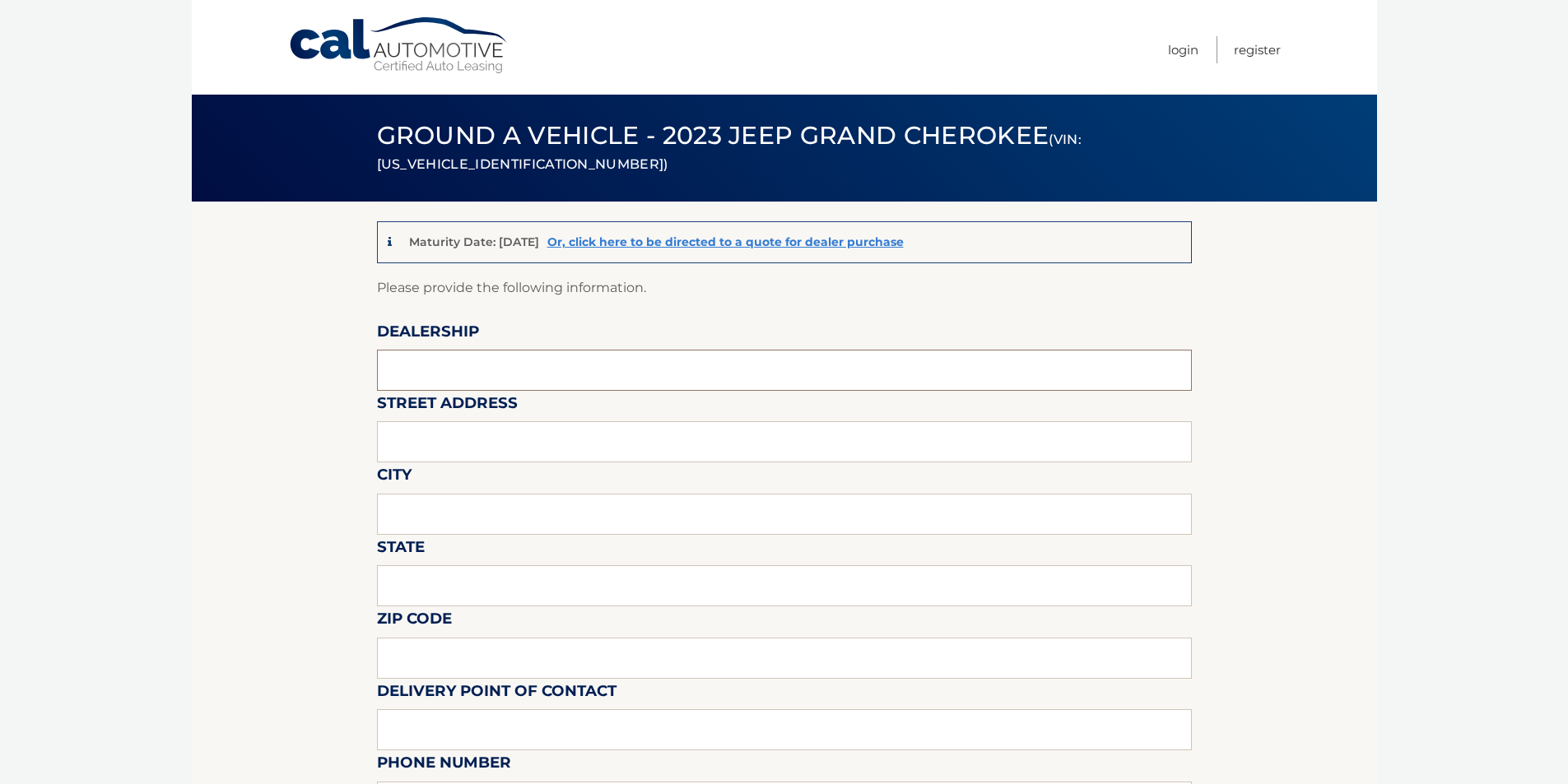
click at [491, 370] on input "text" at bounding box center [784, 370] width 815 height 41
type input "[PERSON_NAME] SAWGRASS"
click at [500, 438] on input "text" at bounding box center [784, 441] width 815 height 41
type input "[STREET_ADDRESS]"
type input "Tamarac"
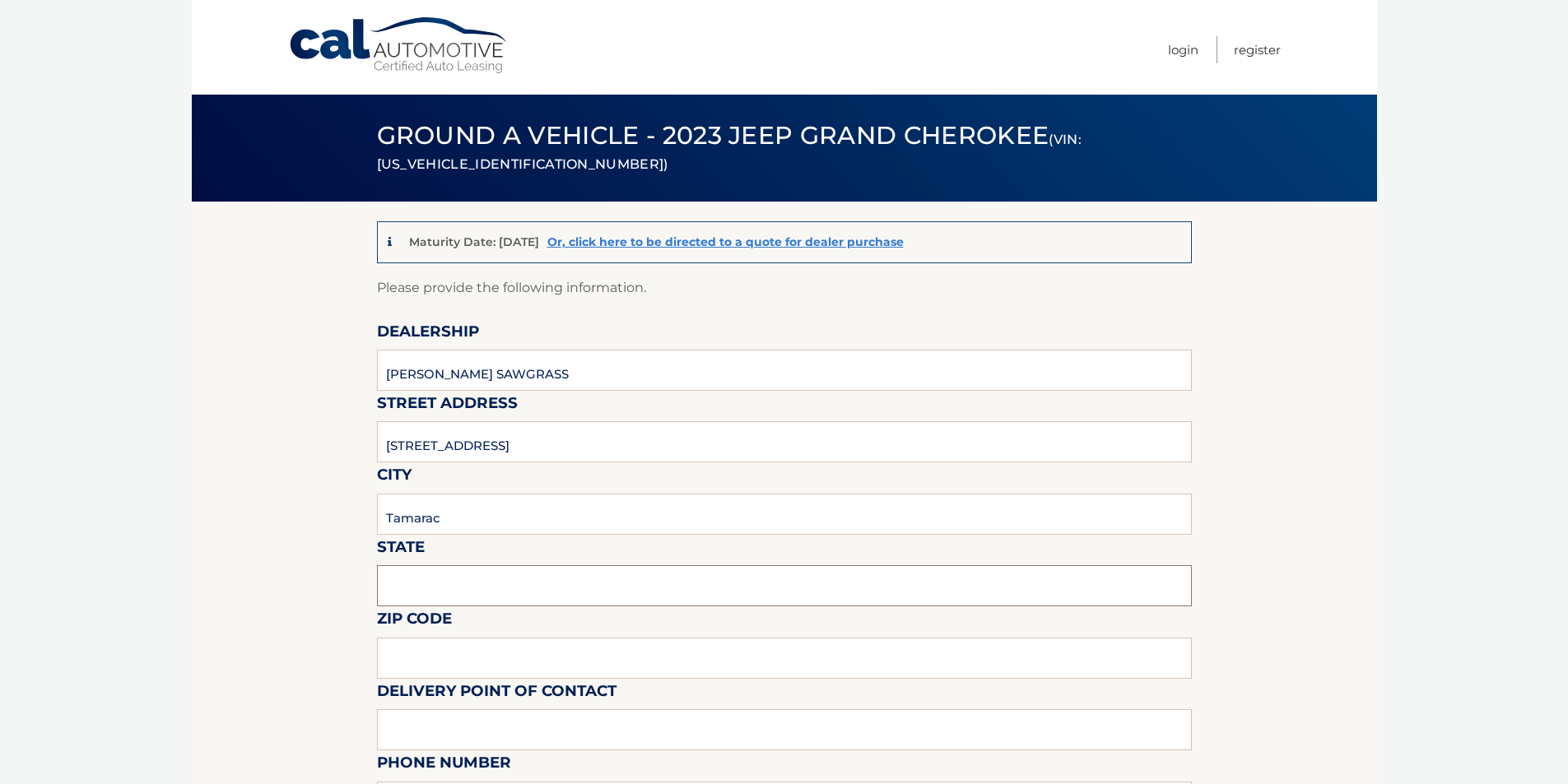
type input "FL"
type input "33321"
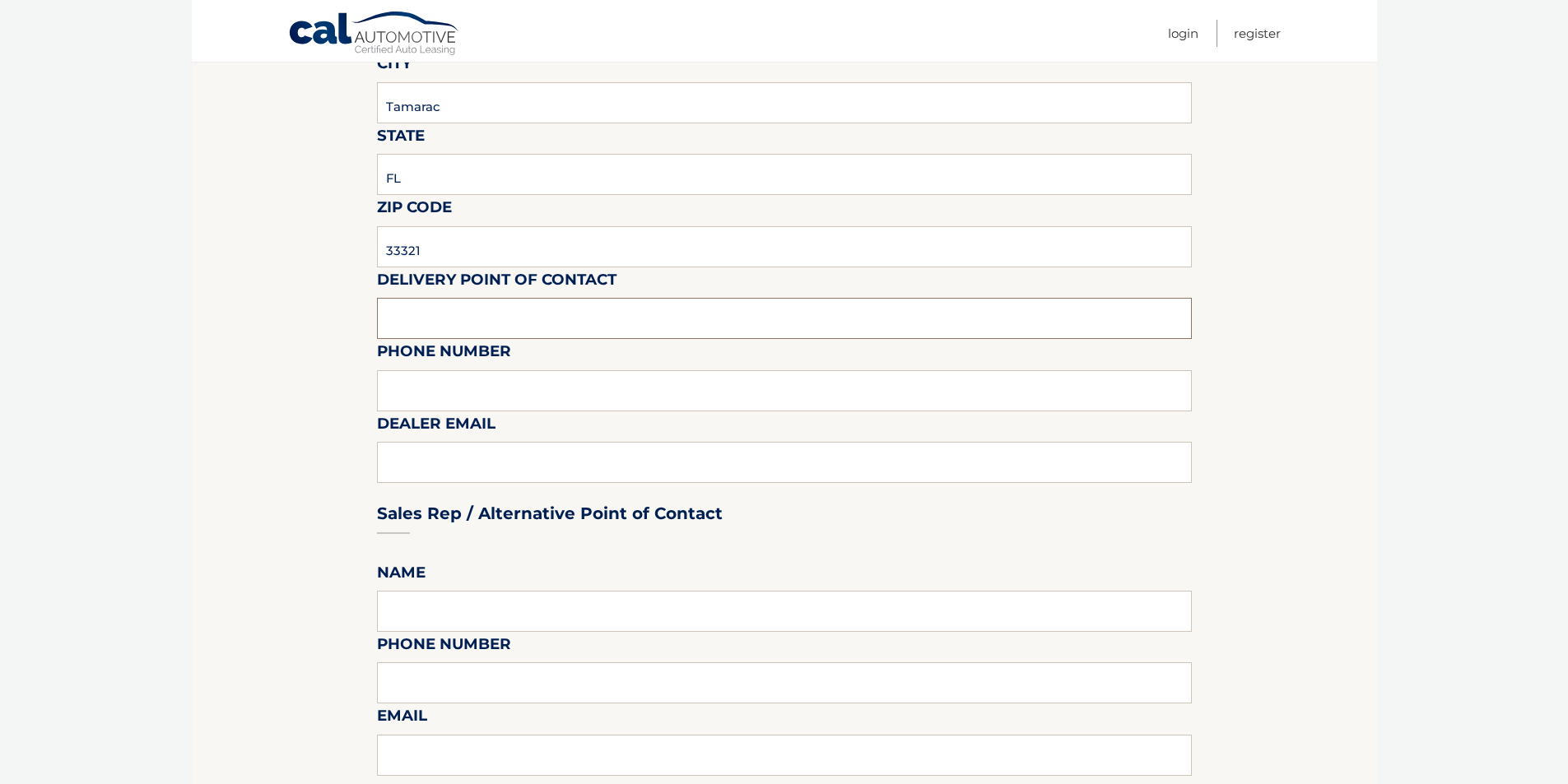
click at [478, 299] on input "text" at bounding box center [784, 318] width 815 height 41
type input "MARK OR [PERSON_NAME]"
click at [438, 402] on input "text" at bounding box center [784, 391] width 815 height 41
type input "[PHONE_NUMBER]"
click at [493, 461] on div "Sales Rep / Alternative Point of Contact" at bounding box center [784, 482] width 815 height 116
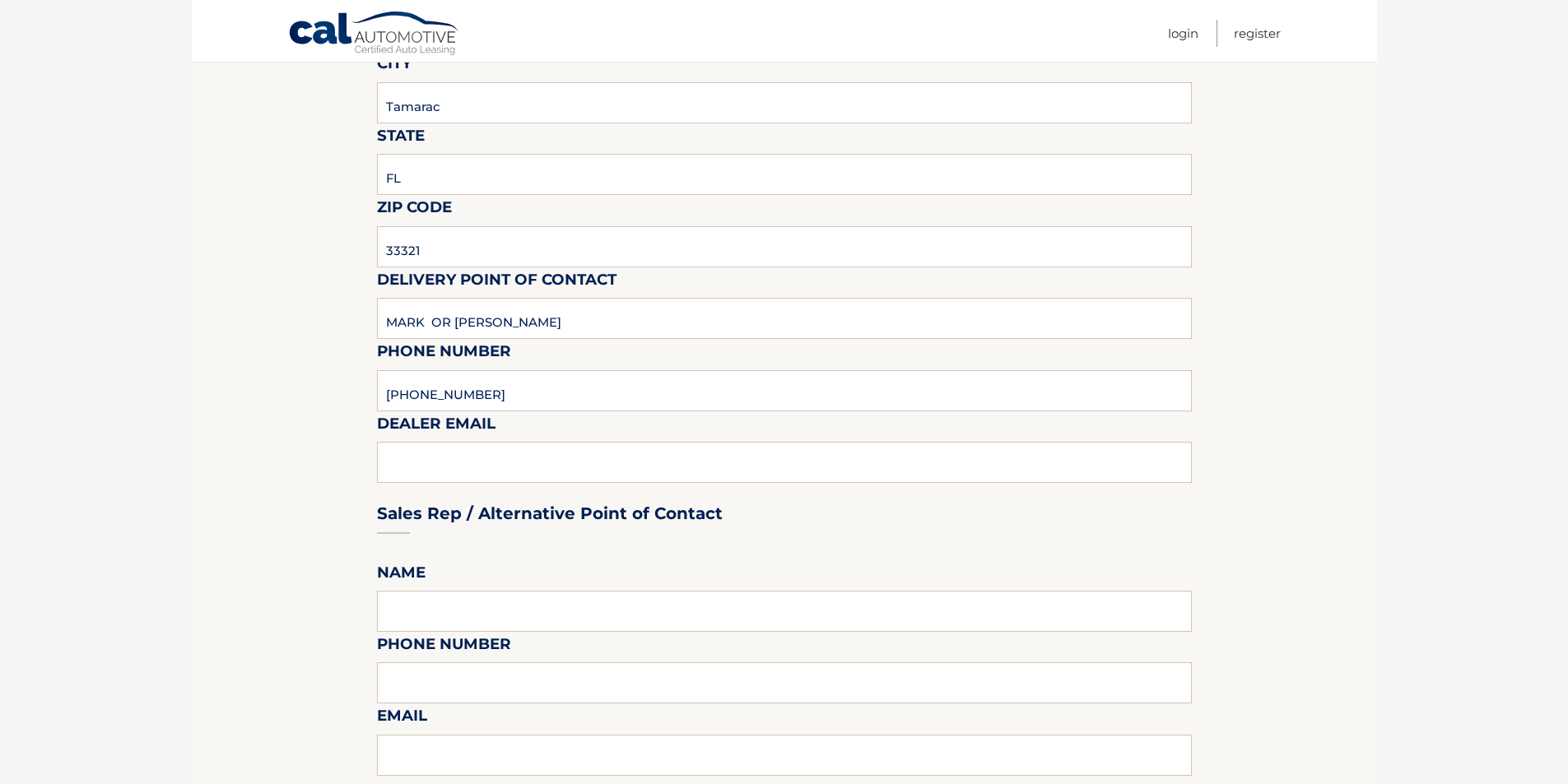
click at [433, 471] on div "Sales Rep / Alternative Point of Contact" at bounding box center [784, 482] width 815 height 116
click at [379, 444] on div "Sales Rep / Alternative Point of Contact" at bounding box center [784, 482] width 815 height 116
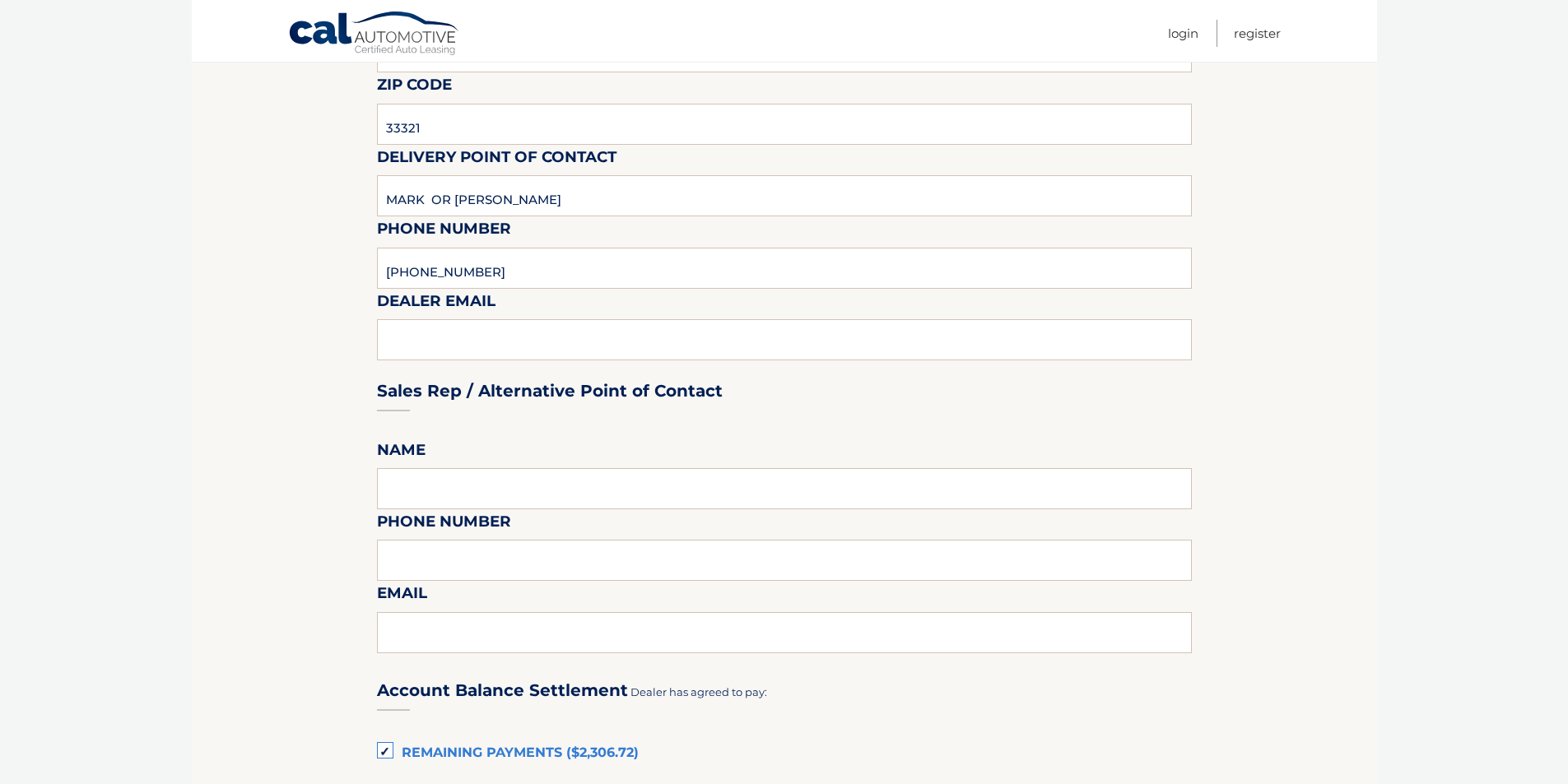
scroll to position [740, 0]
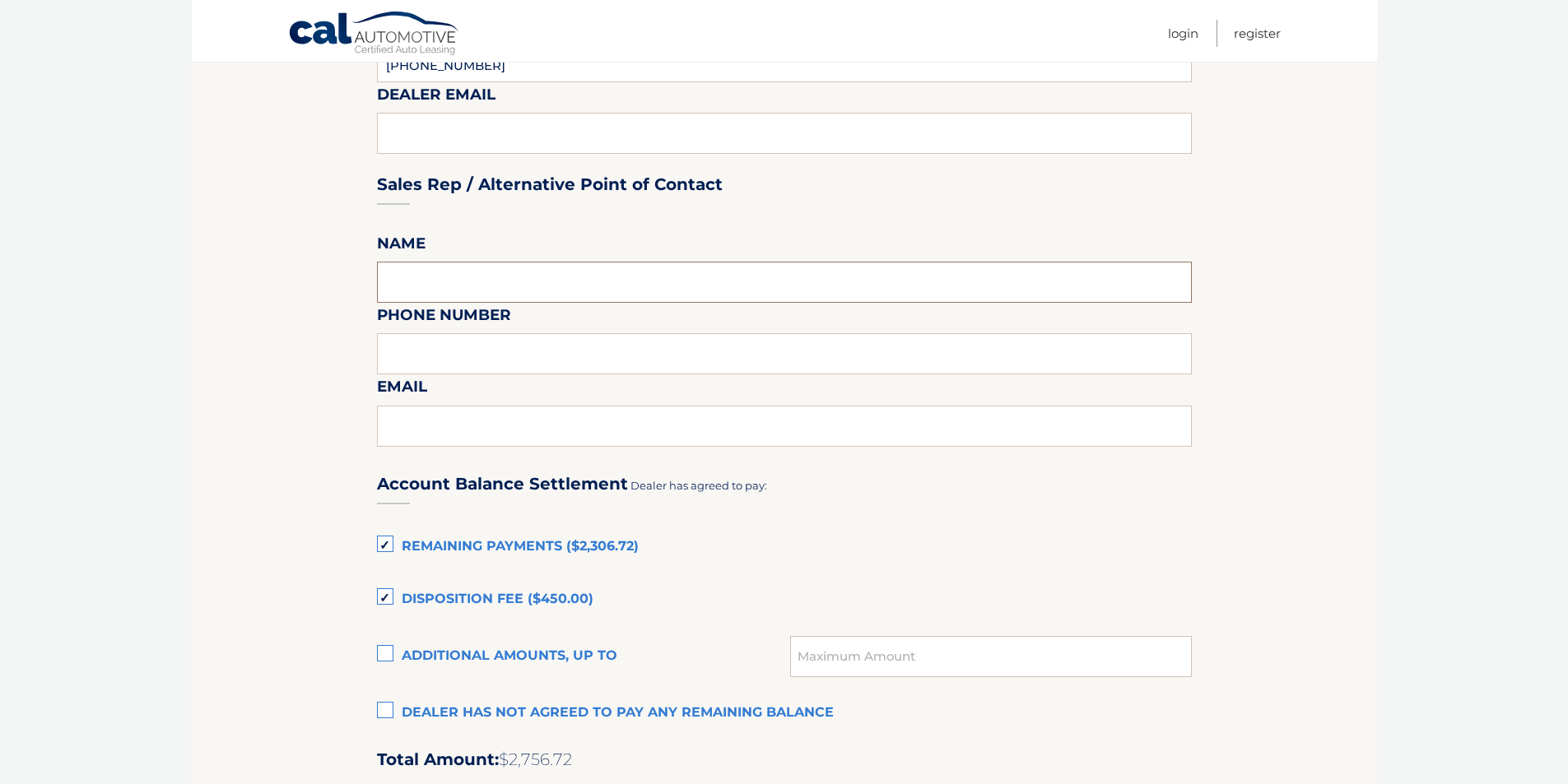
click at [468, 286] on input "text" at bounding box center [784, 282] width 815 height 41
type input "MARK OR [PERSON_NAME]"
click at [476, 347] on input "text" at bounding box center [784, 354] width 815 height 41
type input "9543792218"
click at [460, 419] on input "text" at bounding box center [784, 426] width 815 height 41
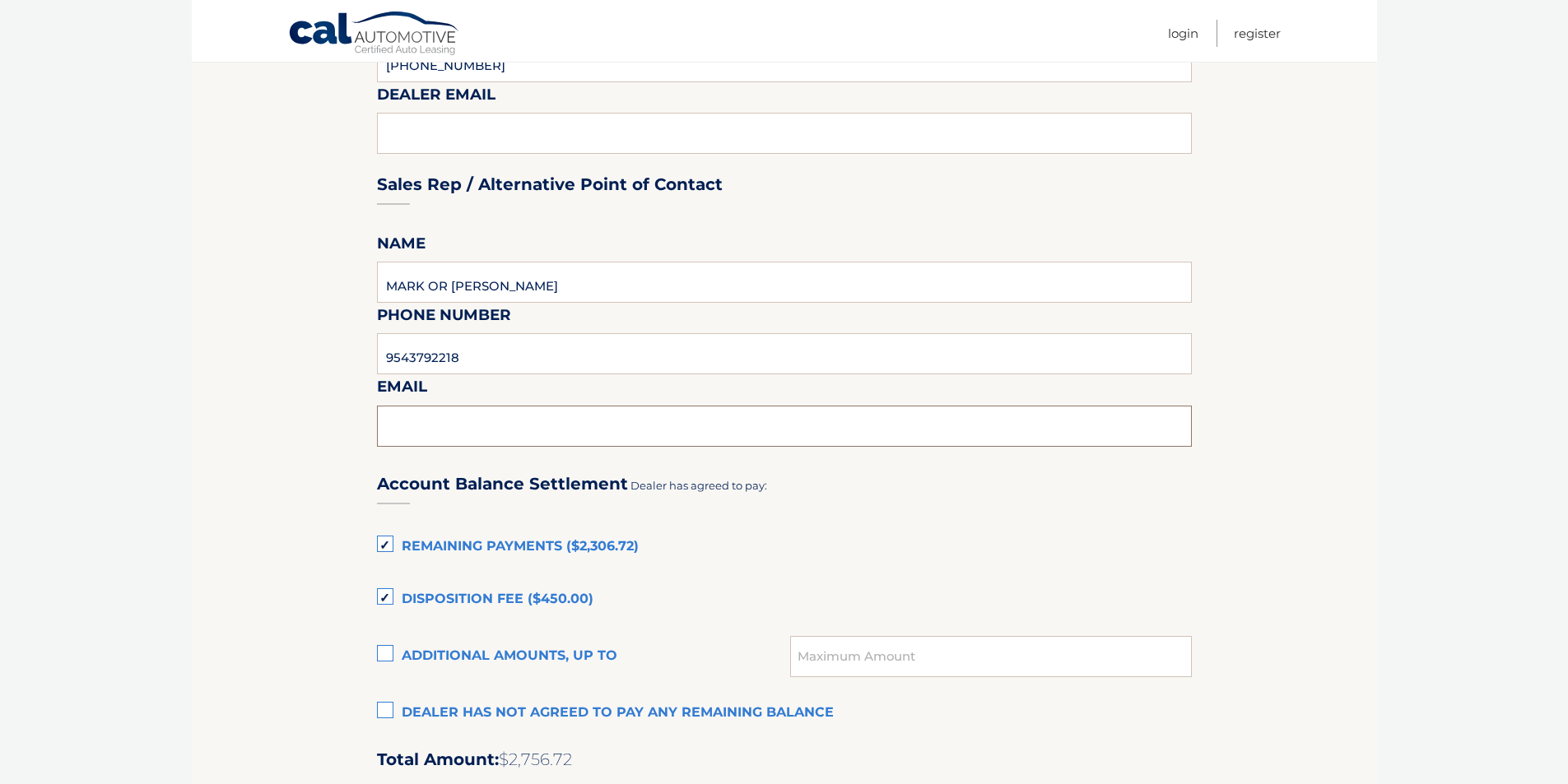
type input "[EMAIL_ADDRESS][DOMAIN_NAME]"
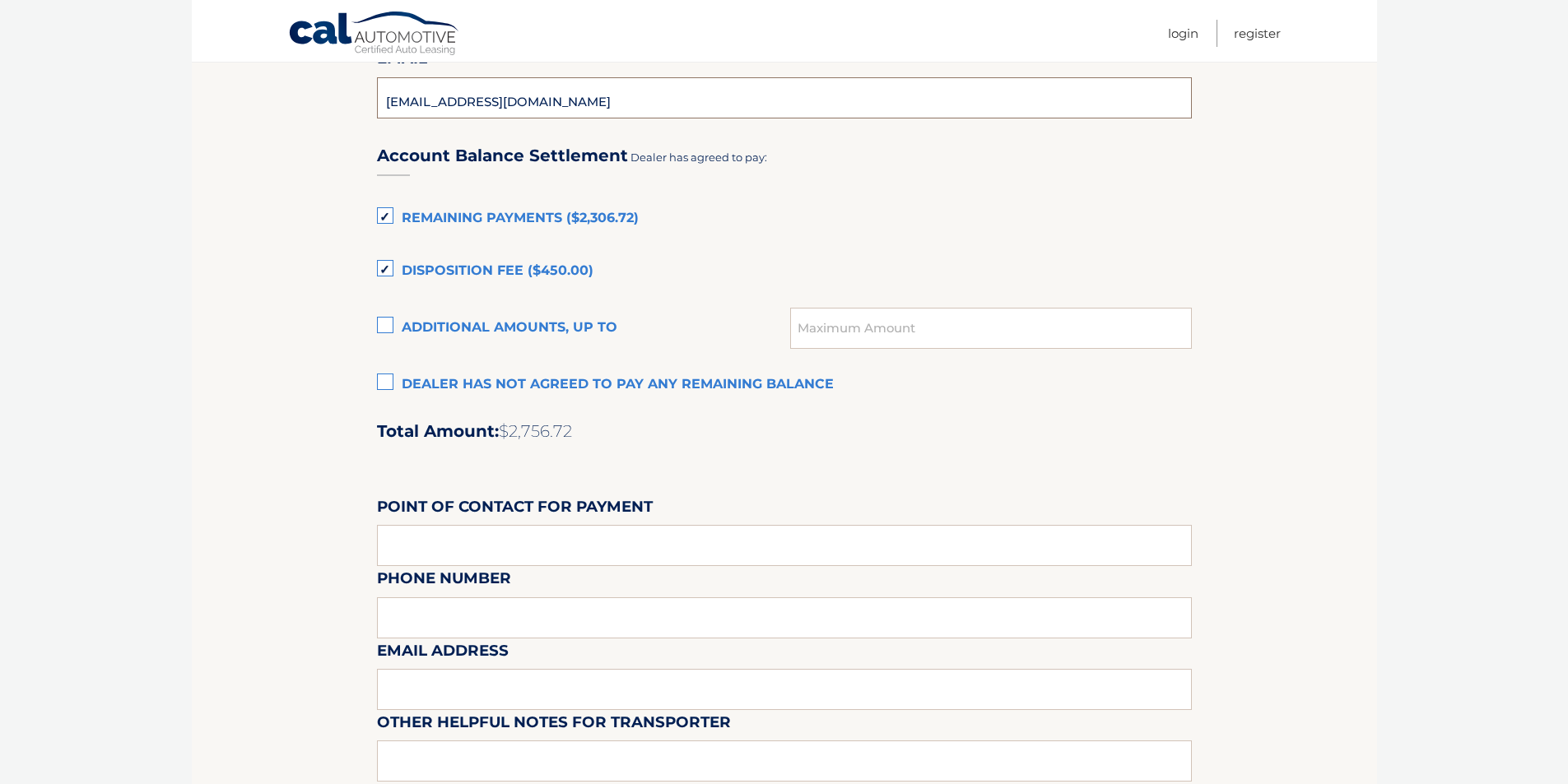
scroll to position [1069, 0]
click at [371, 214] on section "Maturity Date: [DATE] Or, click here to be directed to a quote for dealer purch…" at bounding box center [784, 33] width 1186 height 1802
click at [382, 217] on label "Remaining Payments ($2,306.72)" at bounding box center [784, 217] width 815 height 33
click at [0, 0] on input "Remaining Payments ($2,306.72)" at bounding box center [0, 0] width 0 height 0
click at [388, 262] on label "Disposition Fee ($450.00)" at bounding box center [784, 271] width 815 height 33
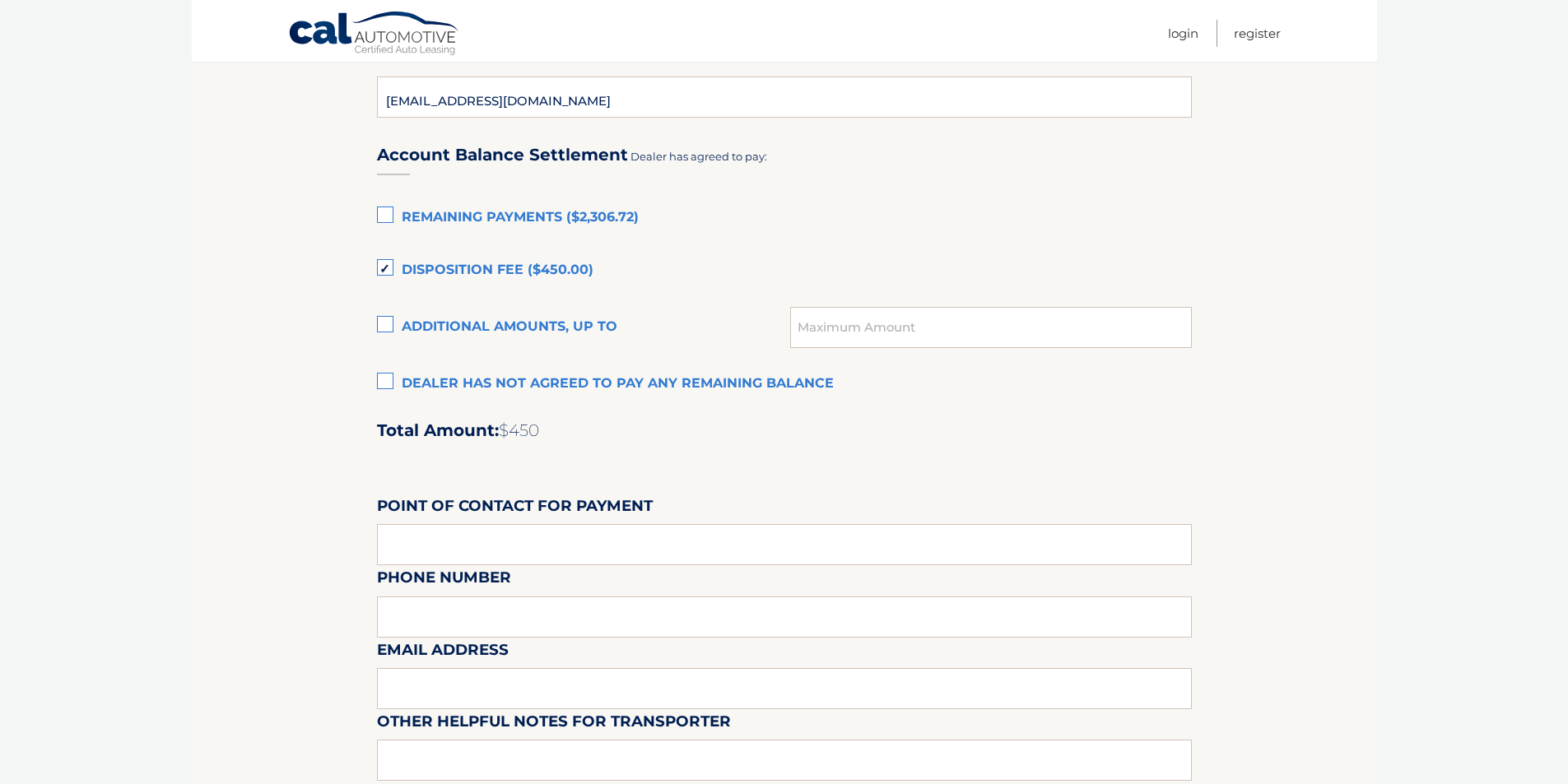
click at [0, 0] on input "Disposition Fee ($450.00)" at bounding box center [0, 0] width 0 height 0
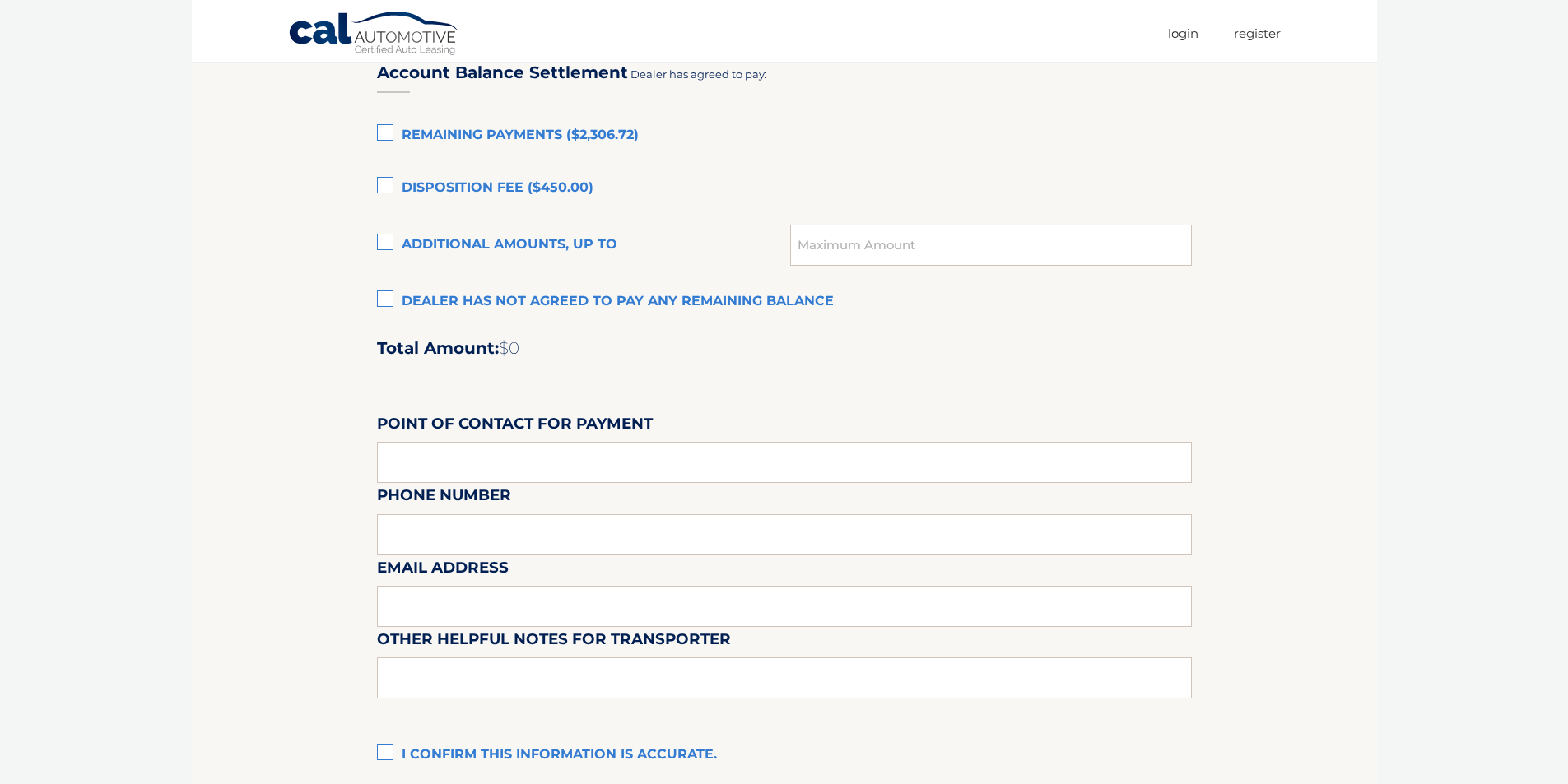
click at [516, 437] on label "Point of Contact for Payment" at bounding box center [514, 426] width 276 height 30
click at [495, 452] on input "text" at bounding box center [784, 462] width 815 height 41
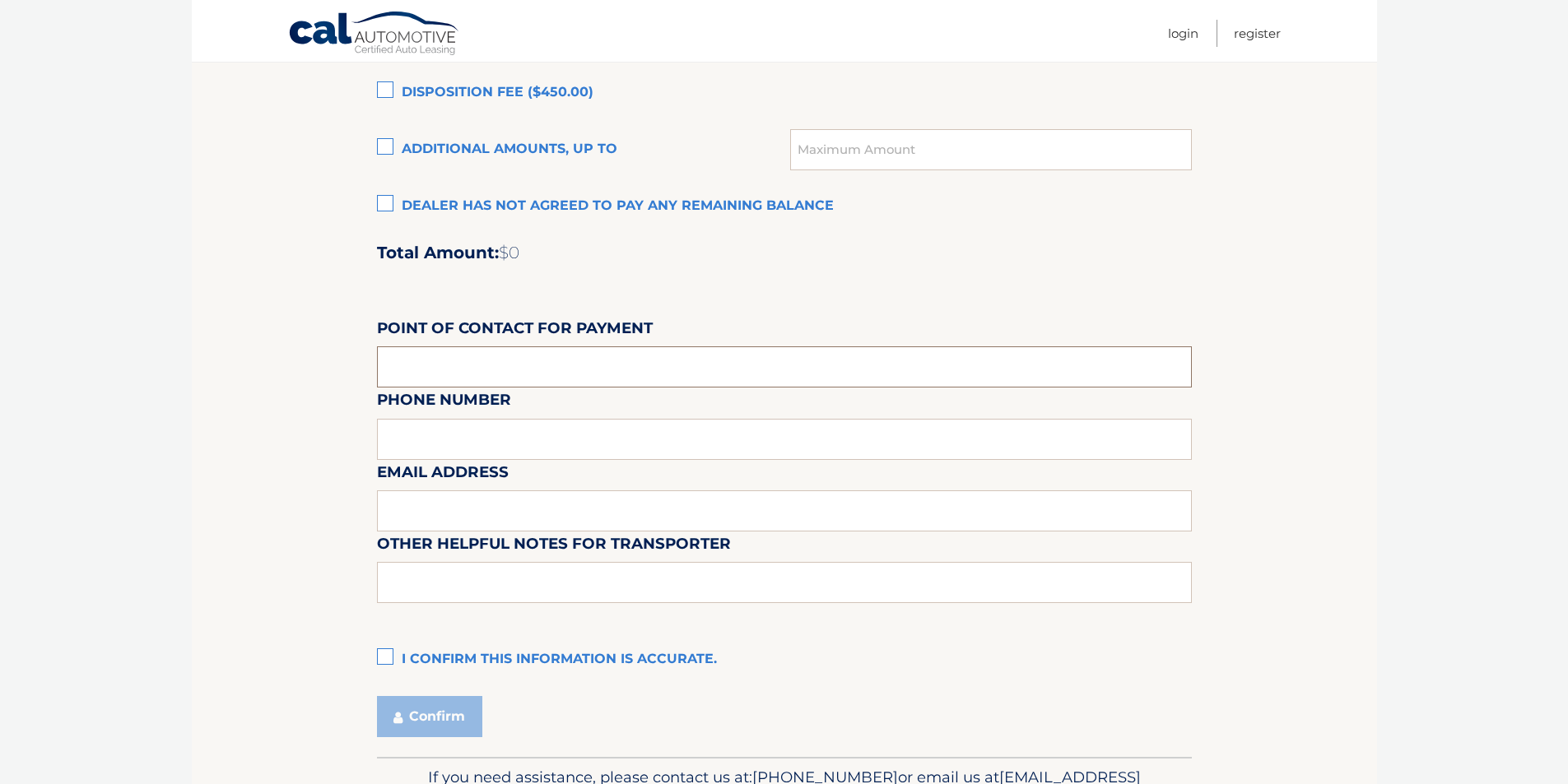
scroll to position [1345, 0]
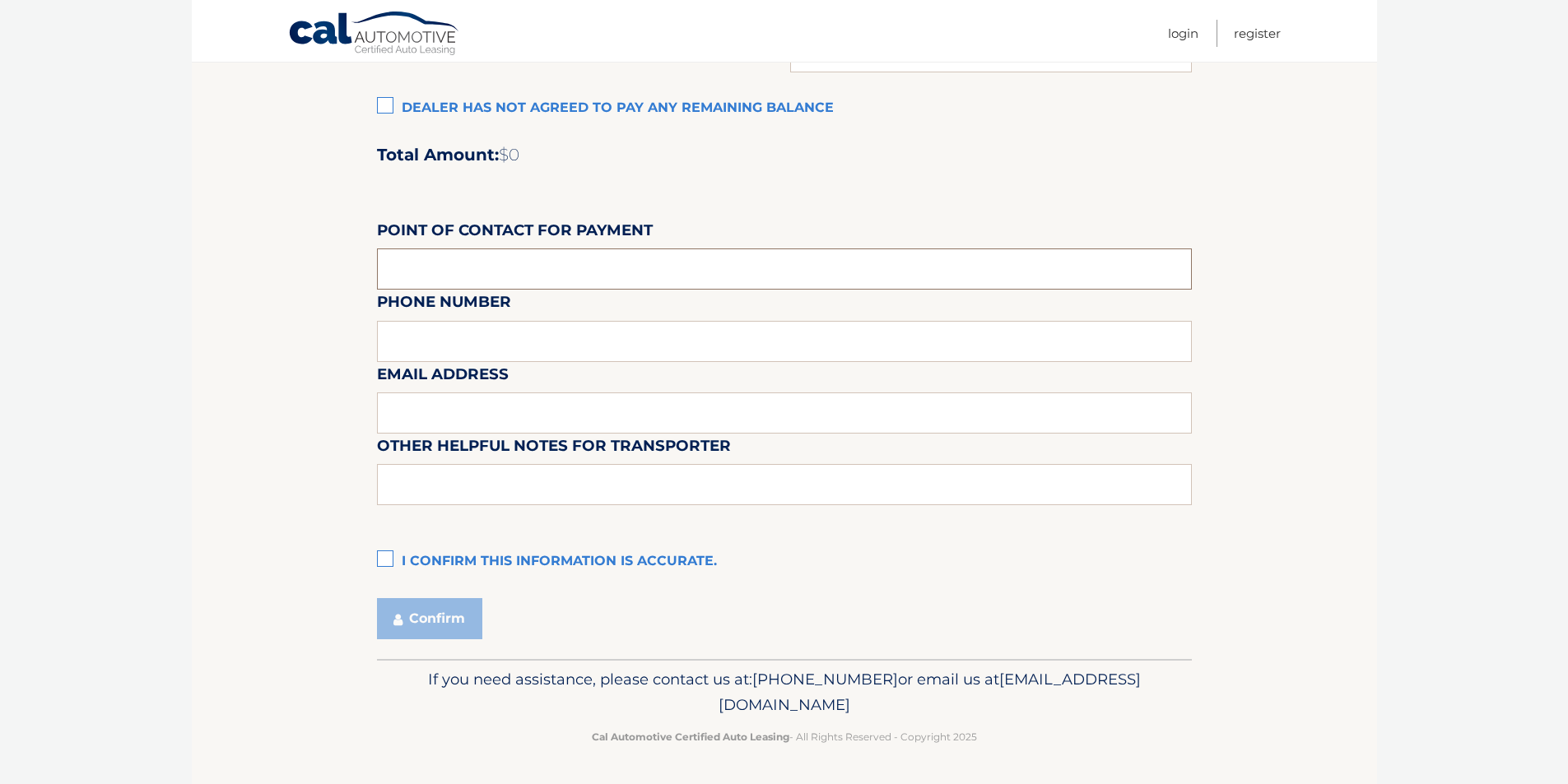
click at [471, 259] on input "text" at bounding box center [784, 269] width 815 height 41
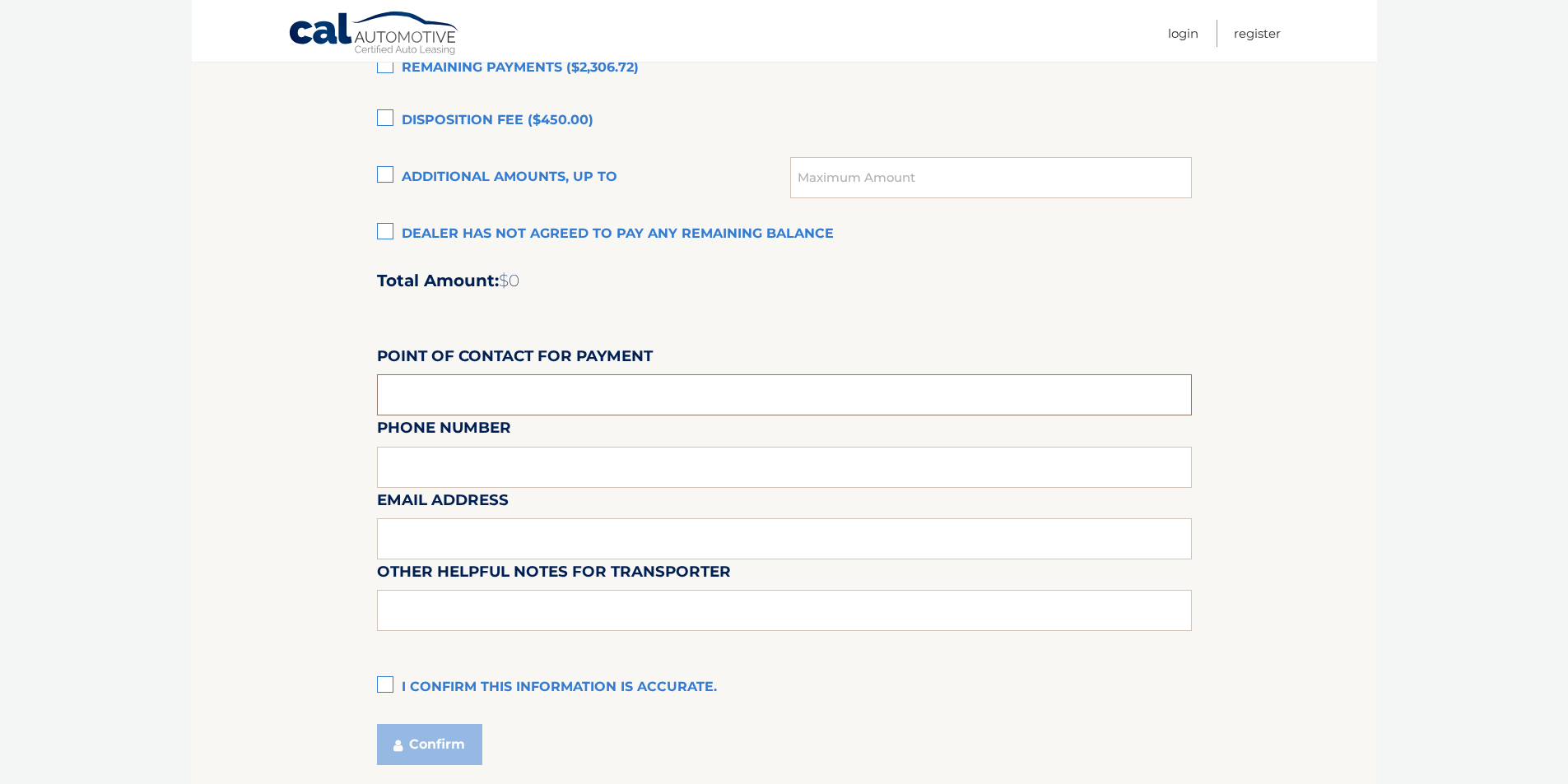
scroll to position [1098, 0]
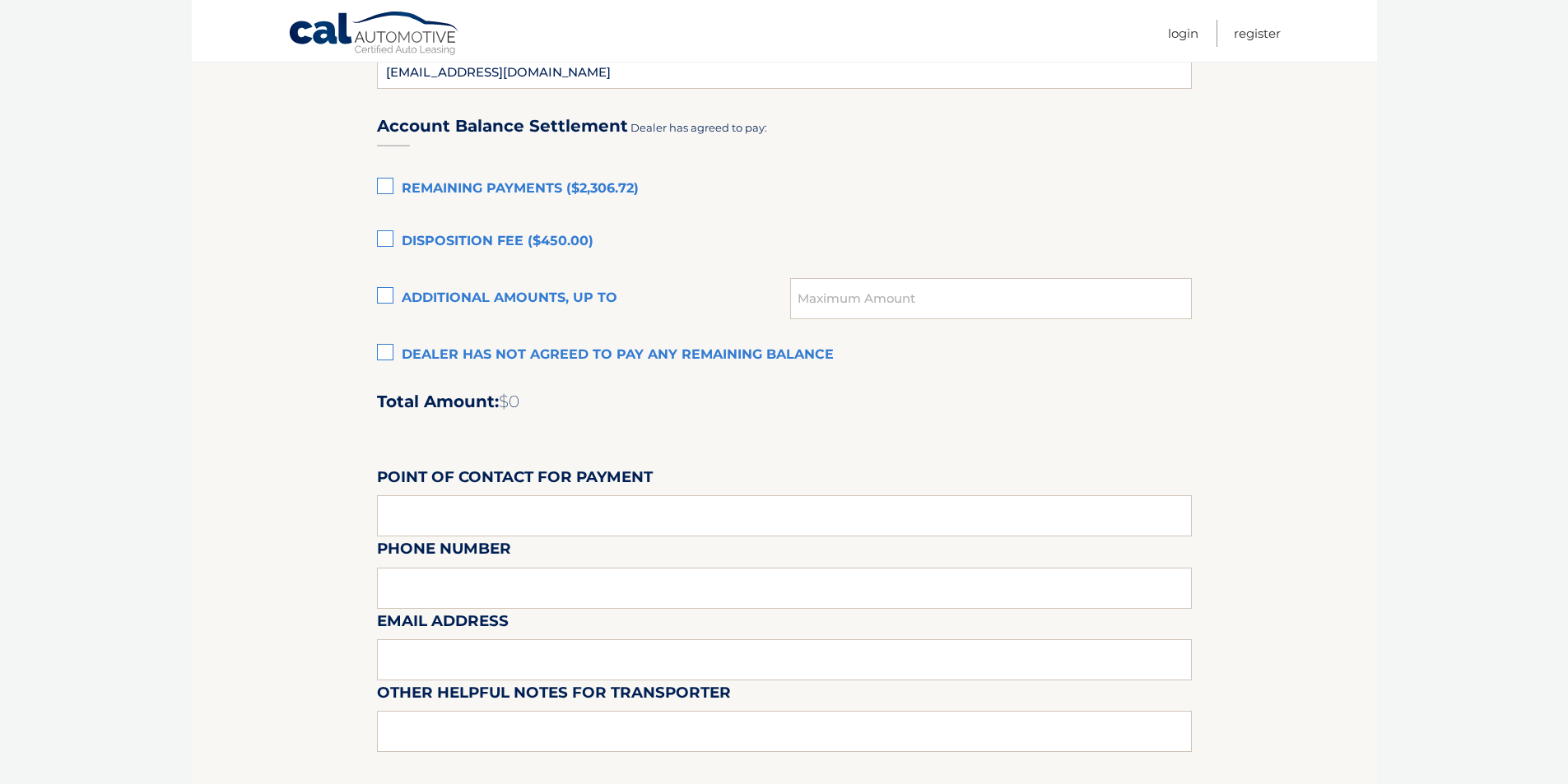
click at [394, 352] on label "Dealer has not agreed to pay any remaining balance" at bounding box center [784, 355] width 815 height 33
click at [0, 0] on input "Dealer has not agreed to pay any remaining balance" at bounding box center [0, 0] width 0 height 0
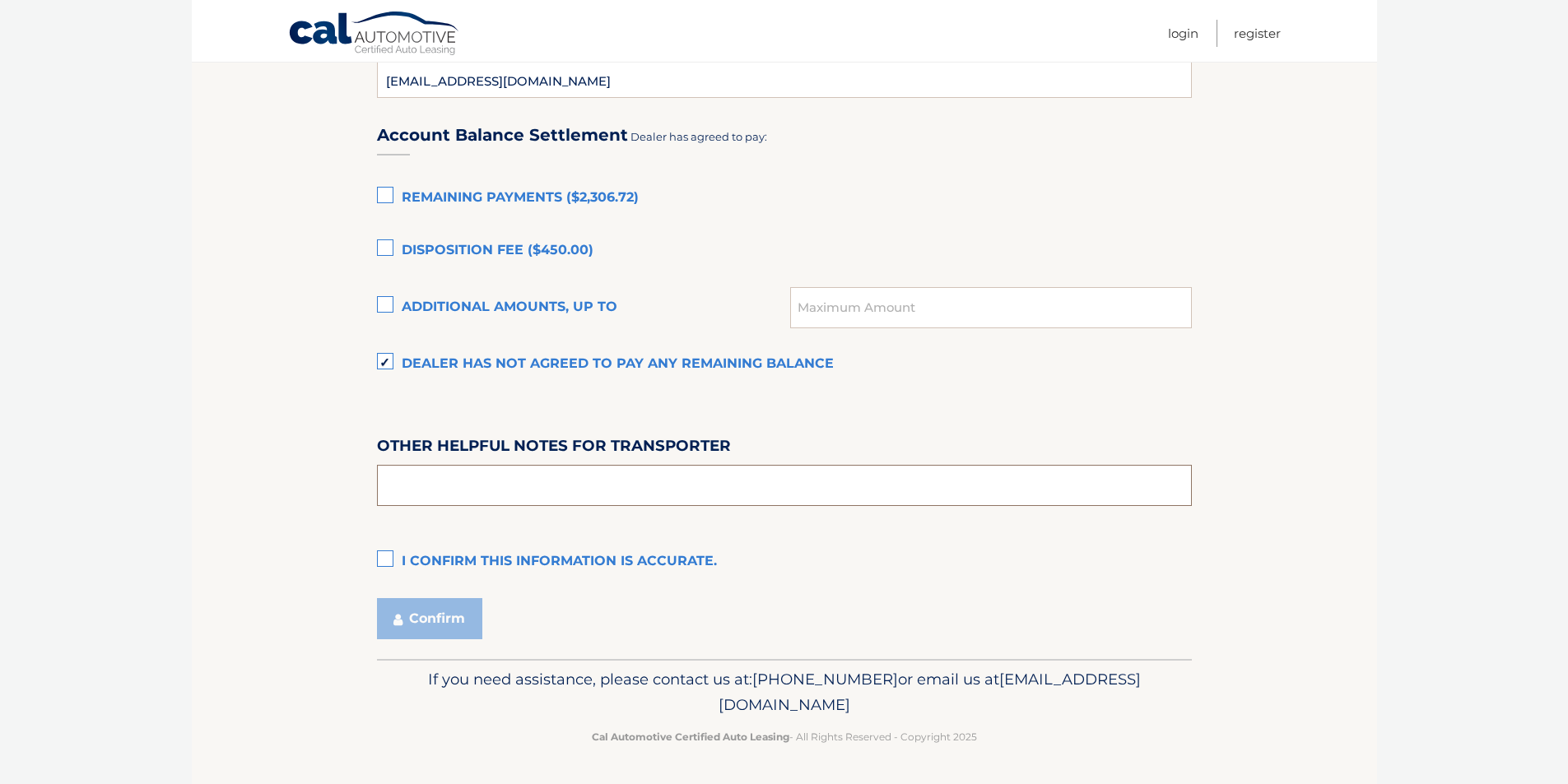
click at [465, 480] on input "text" at bounding box center [784, 485] width 815 height 41
click at [389, 559] on label "I confirm this information is accurate." at bounding box center [784, 562] width 815 height 33
click at [0, 0] on input "I confirm this information is accurate." at bounding box center [0, 0] width 0 height 0
click at [437, 623] on button "Confirm" at bounding box center [429, 618] width 105 height 41
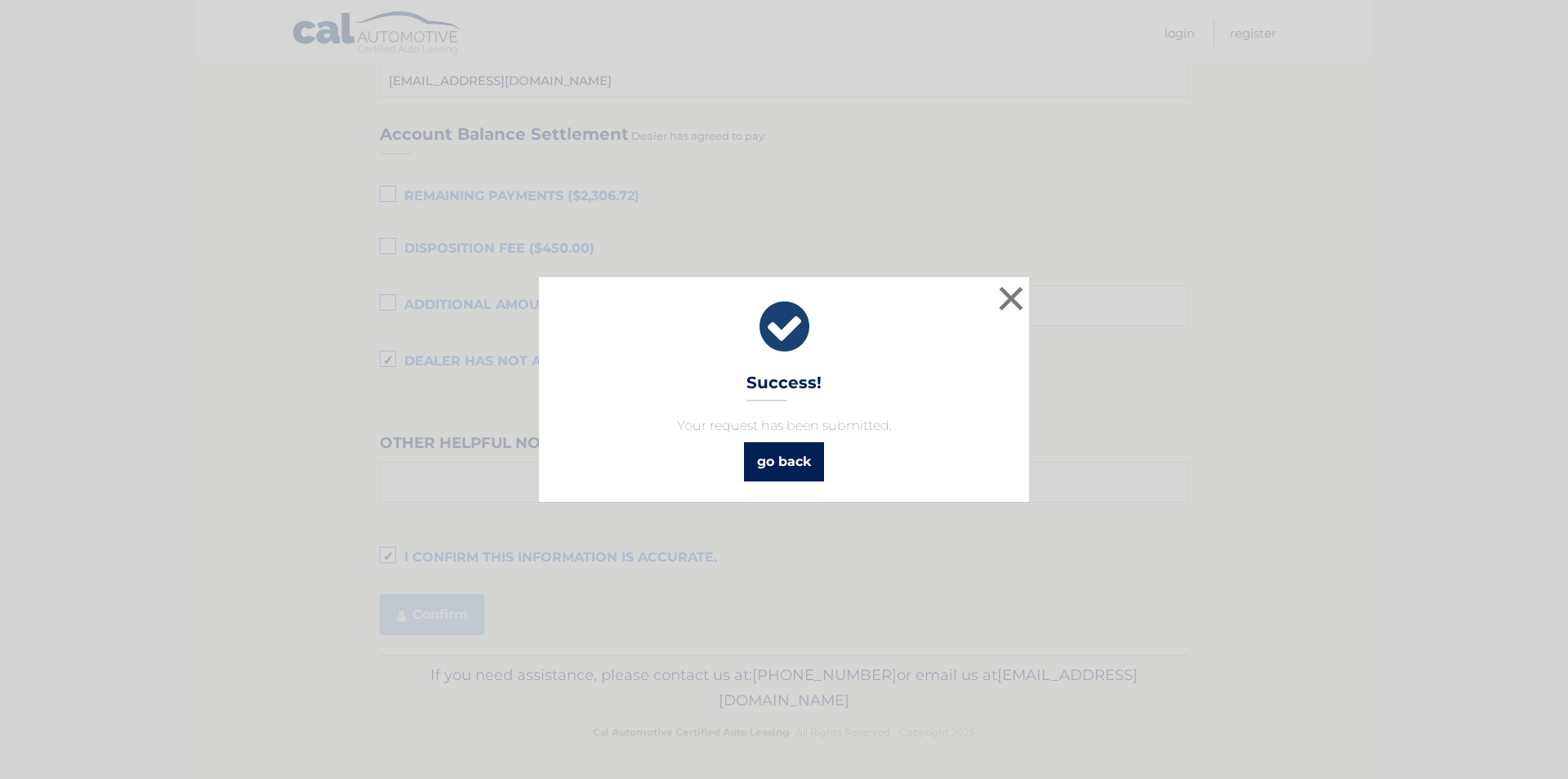
click at [785, 466] on link "go back" at bounding box center [784, 461] width 80 height 39
